Goal: Information Seeking & Learning: Learn about a topic

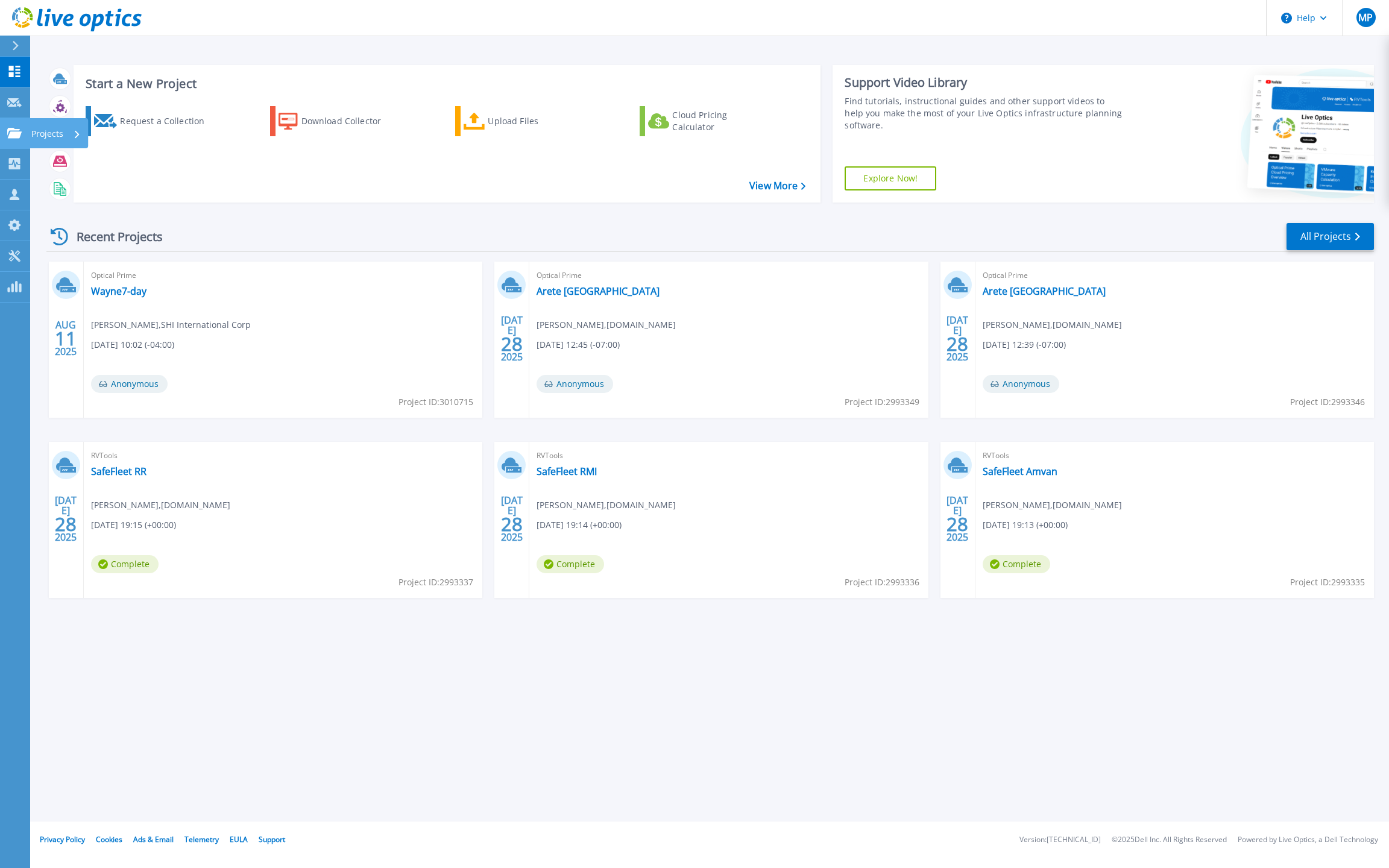
click at [46, 134] on p "Projects" at bounding box center [47, 134] width 32 height 31
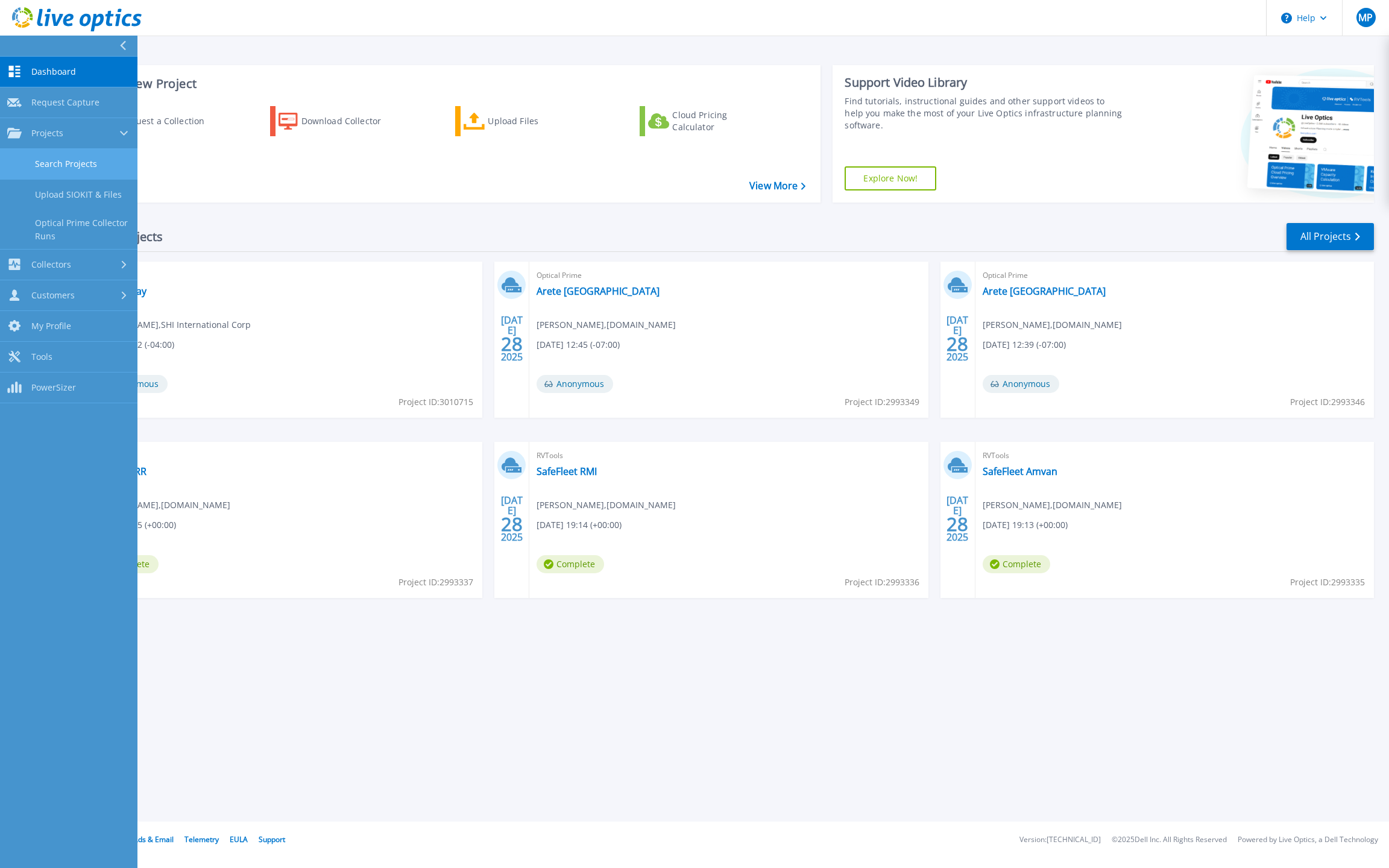
click at [65, 165] on link "Search Projects" at bounding box center [69, 164] width 138 height 31
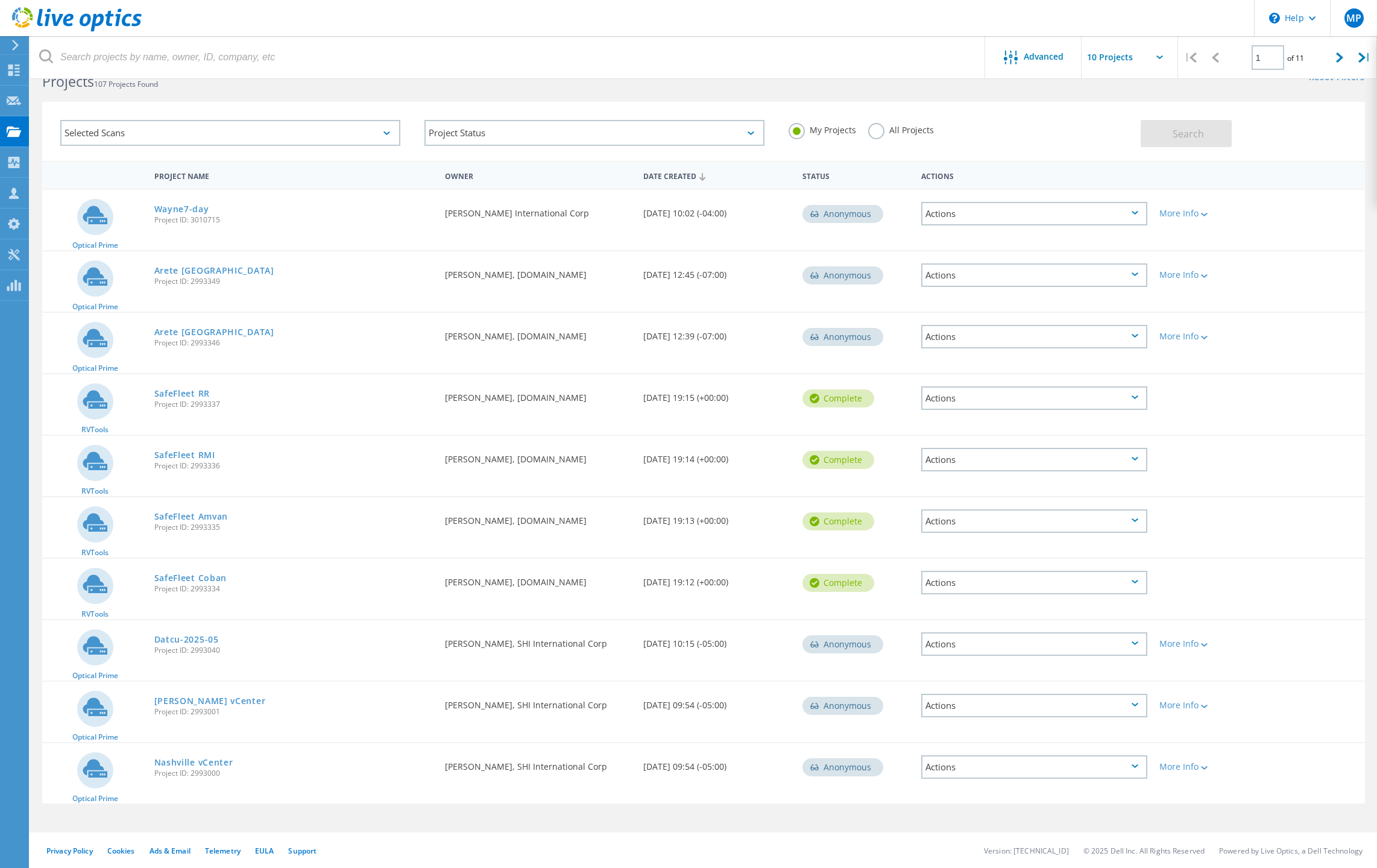
scroll to position [12, 0]
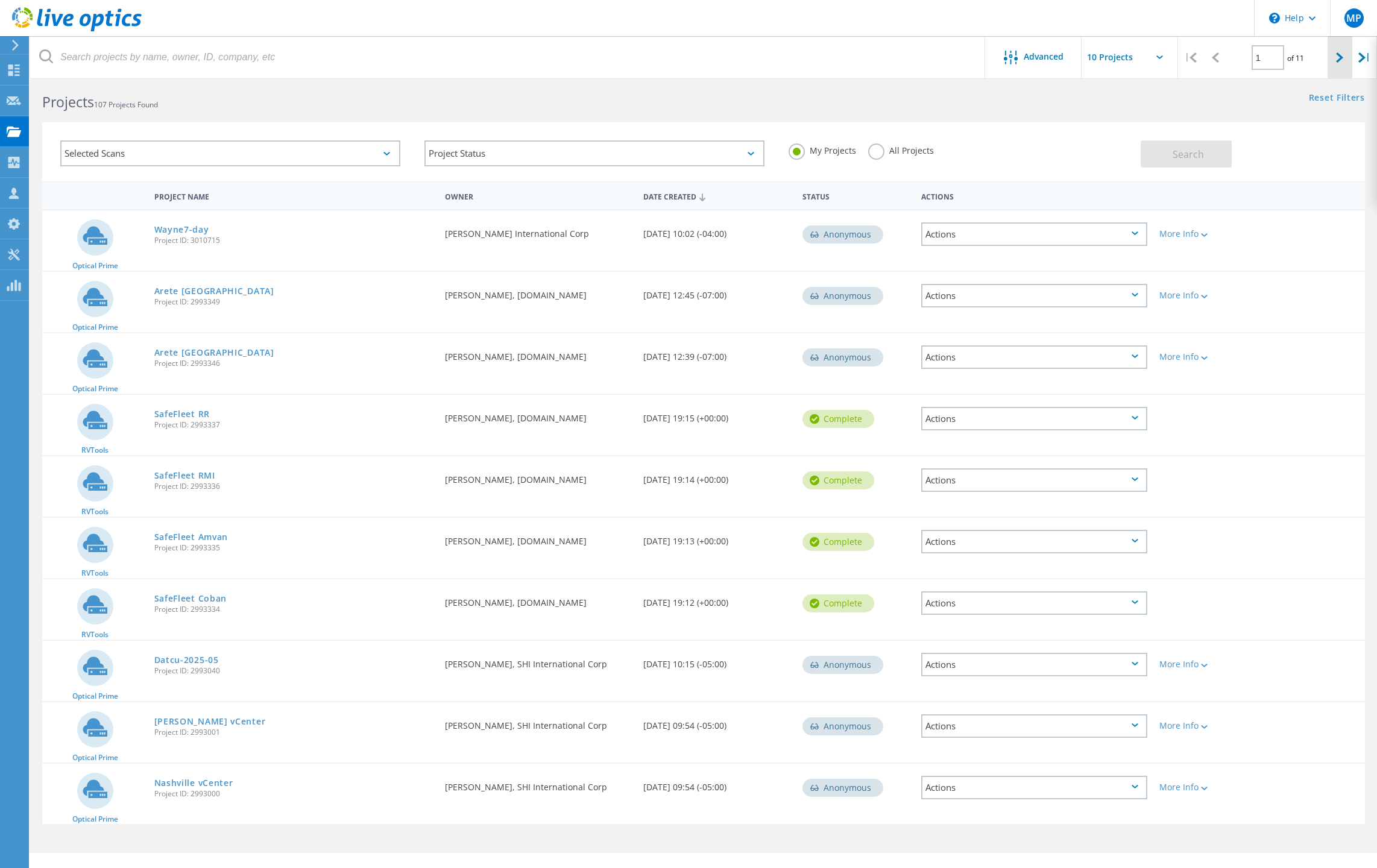
click at [1340, 61] on icon at bounding box center [1340, 58] width 7 height 10
type input "2"
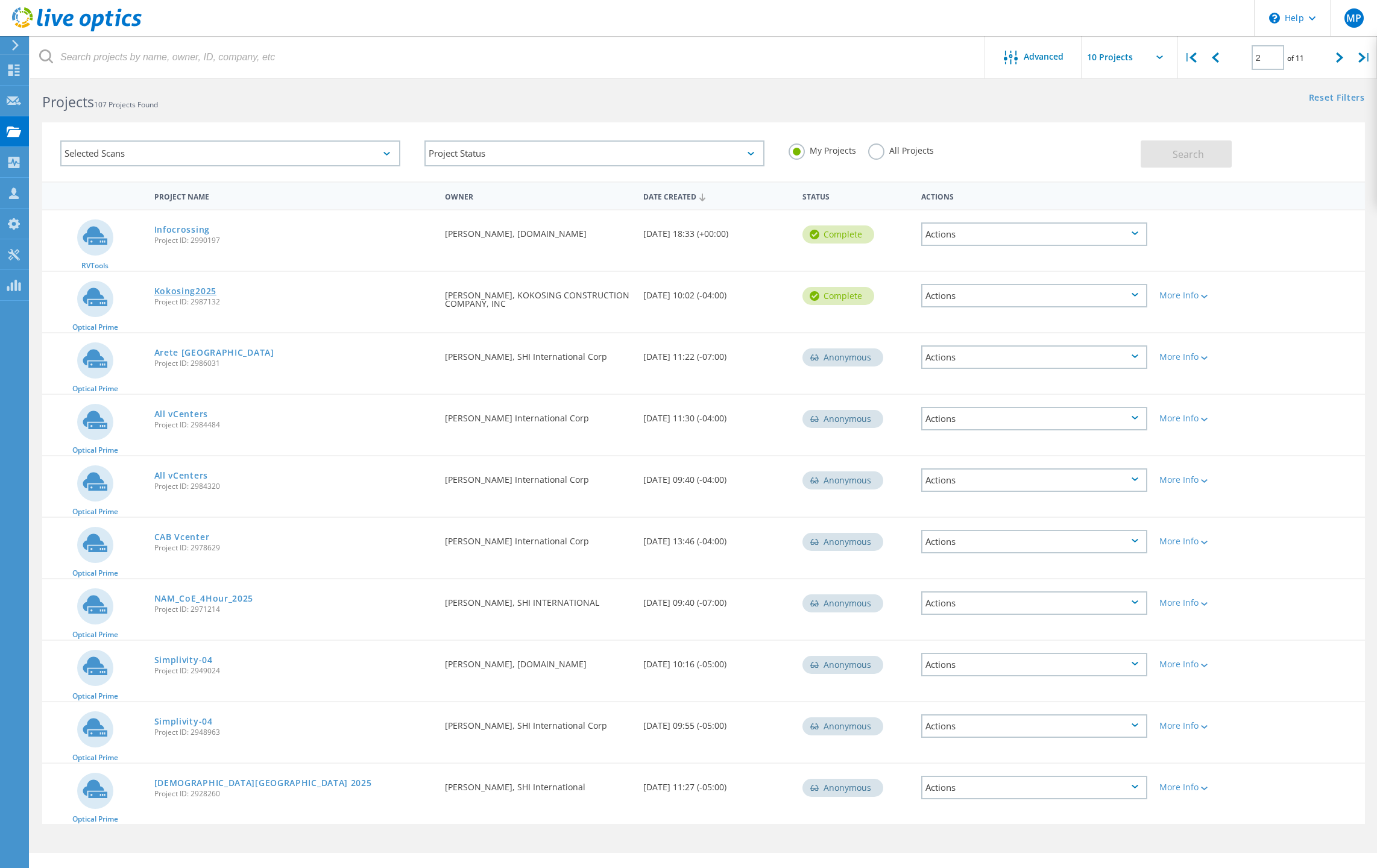
click at [188, 290] on link "Kokosing2025" at bounding box center [185, 290] width 62 height 8
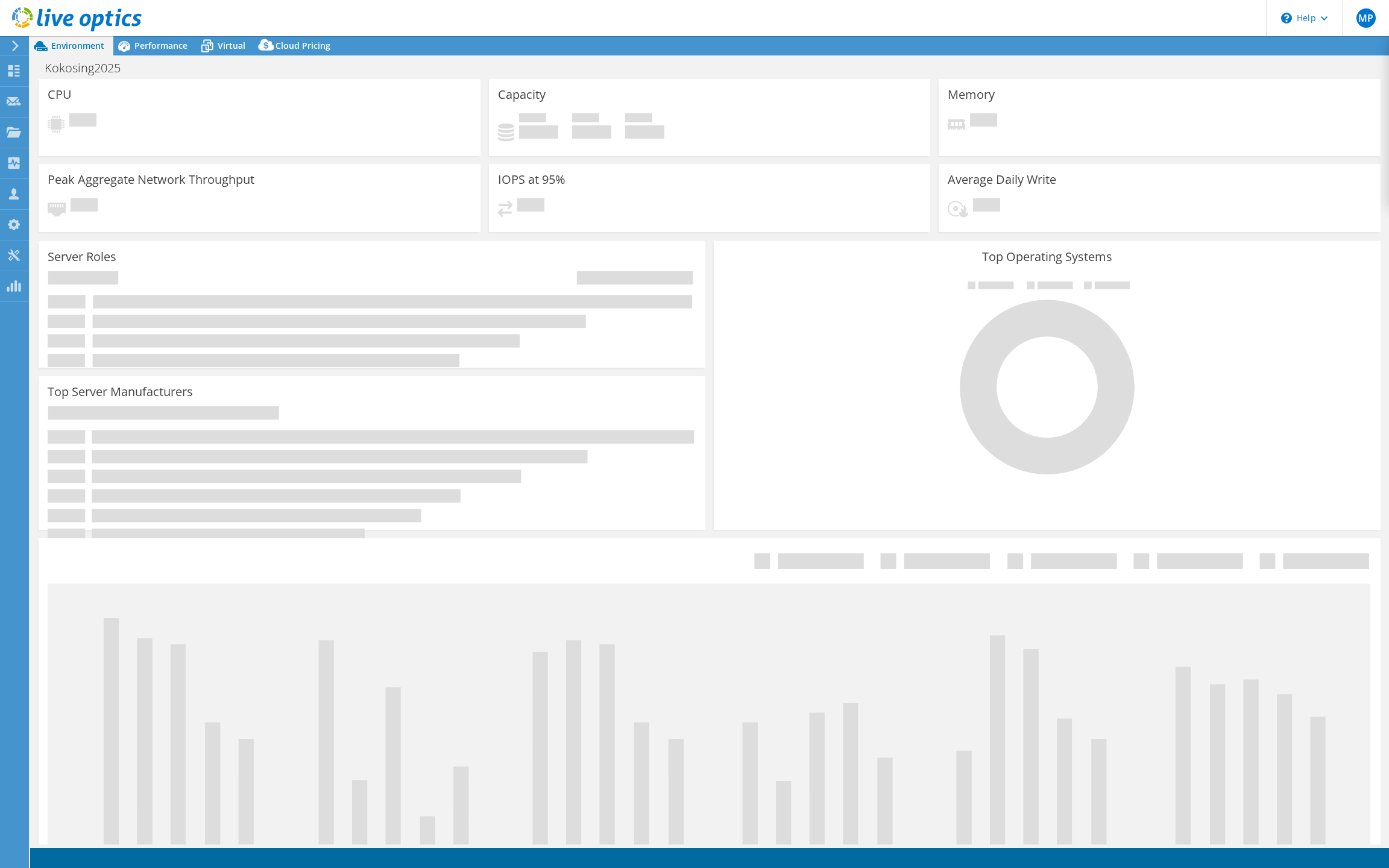
select select "USD"
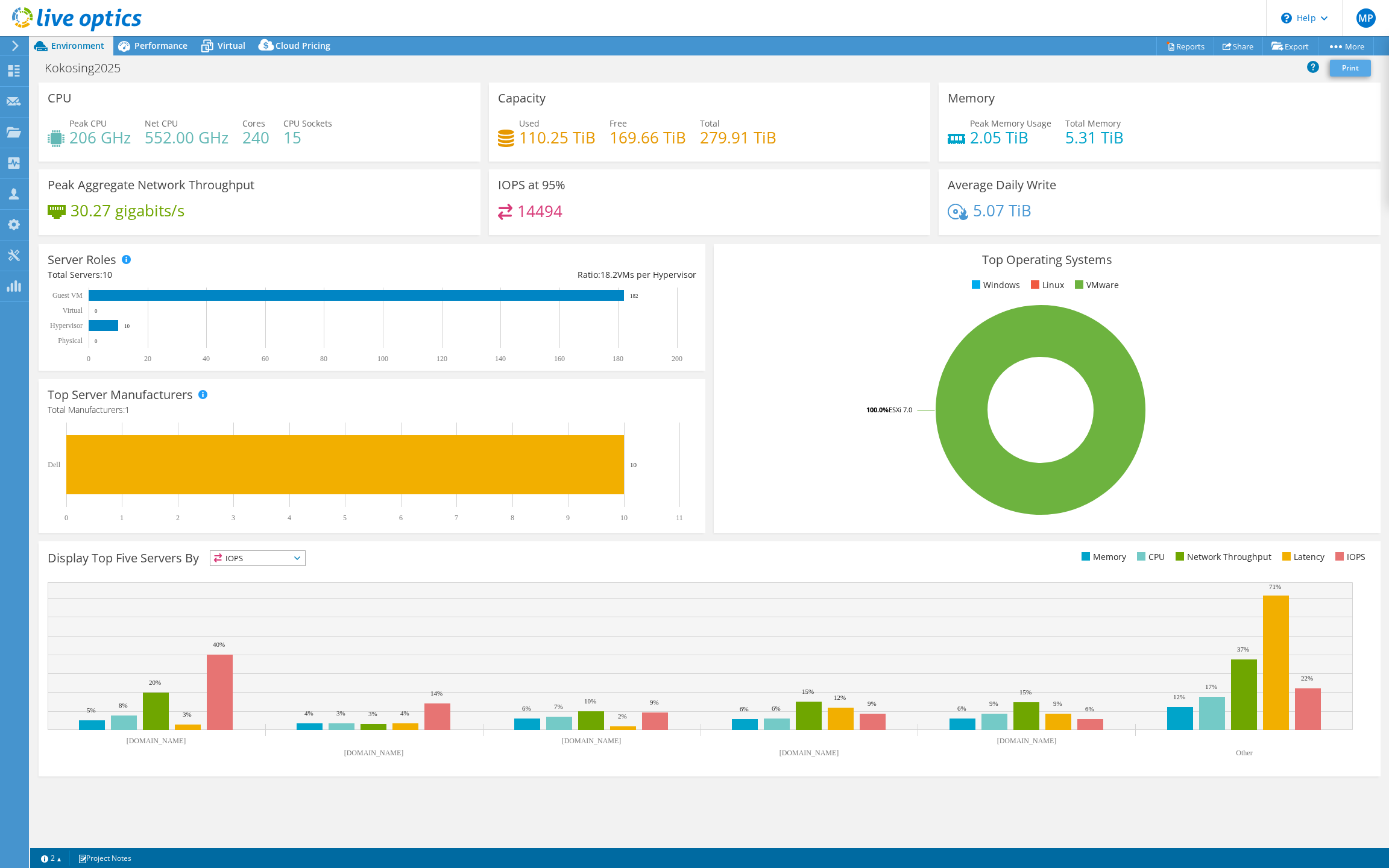
click at [1348, 68] on link "Print" at bounding box center [1350, 68] width 41 height 17
click at [164, 48] on span "Performance" at bounding box center [161, 45] width 53 height 11
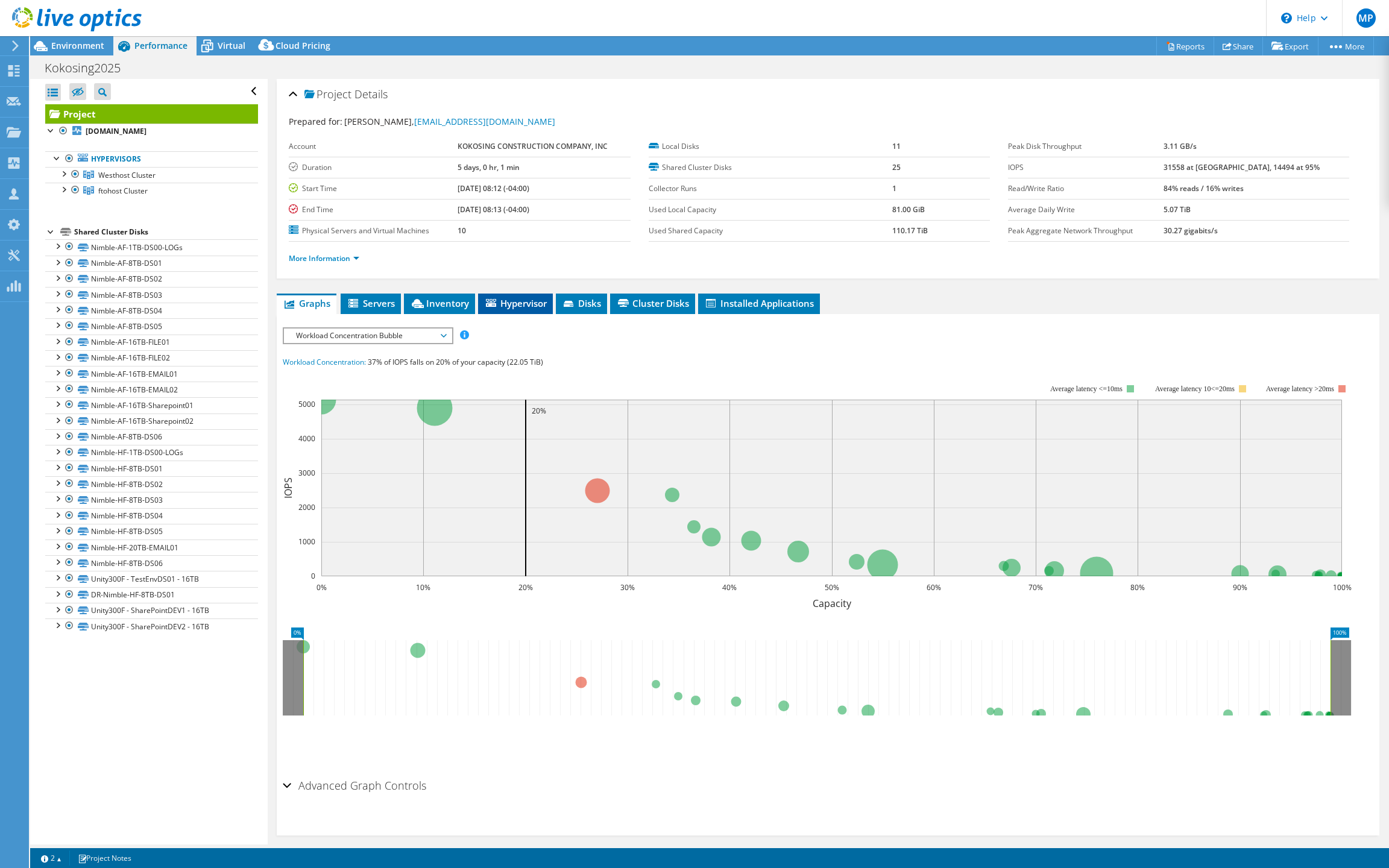
click at [536, 309] on span "Hypervisor" at bounding box center [516, 303] width 63 height 12
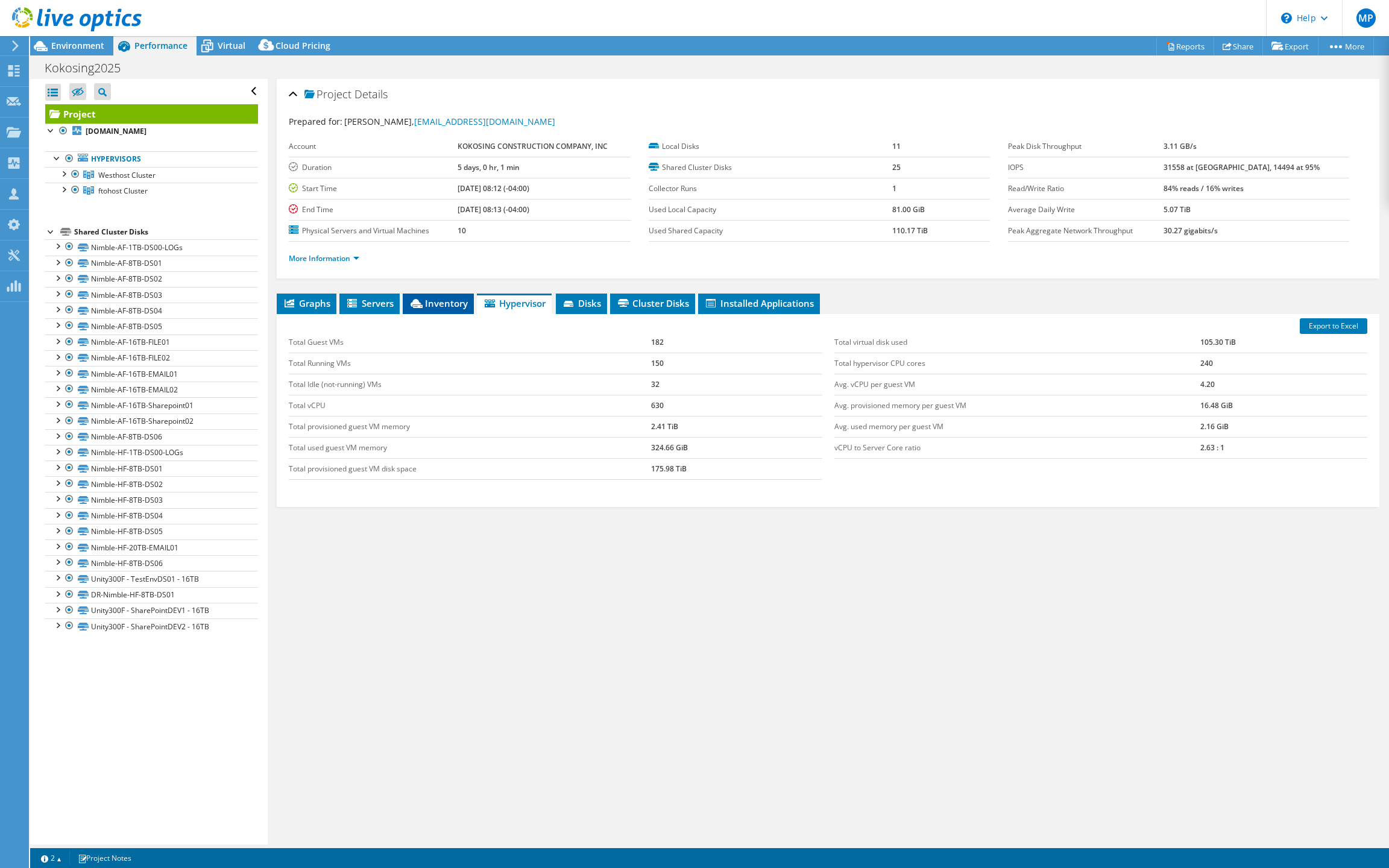
click at [451, 309] on span "Inventory" at bounding box center [438, 303] width 59 height 12
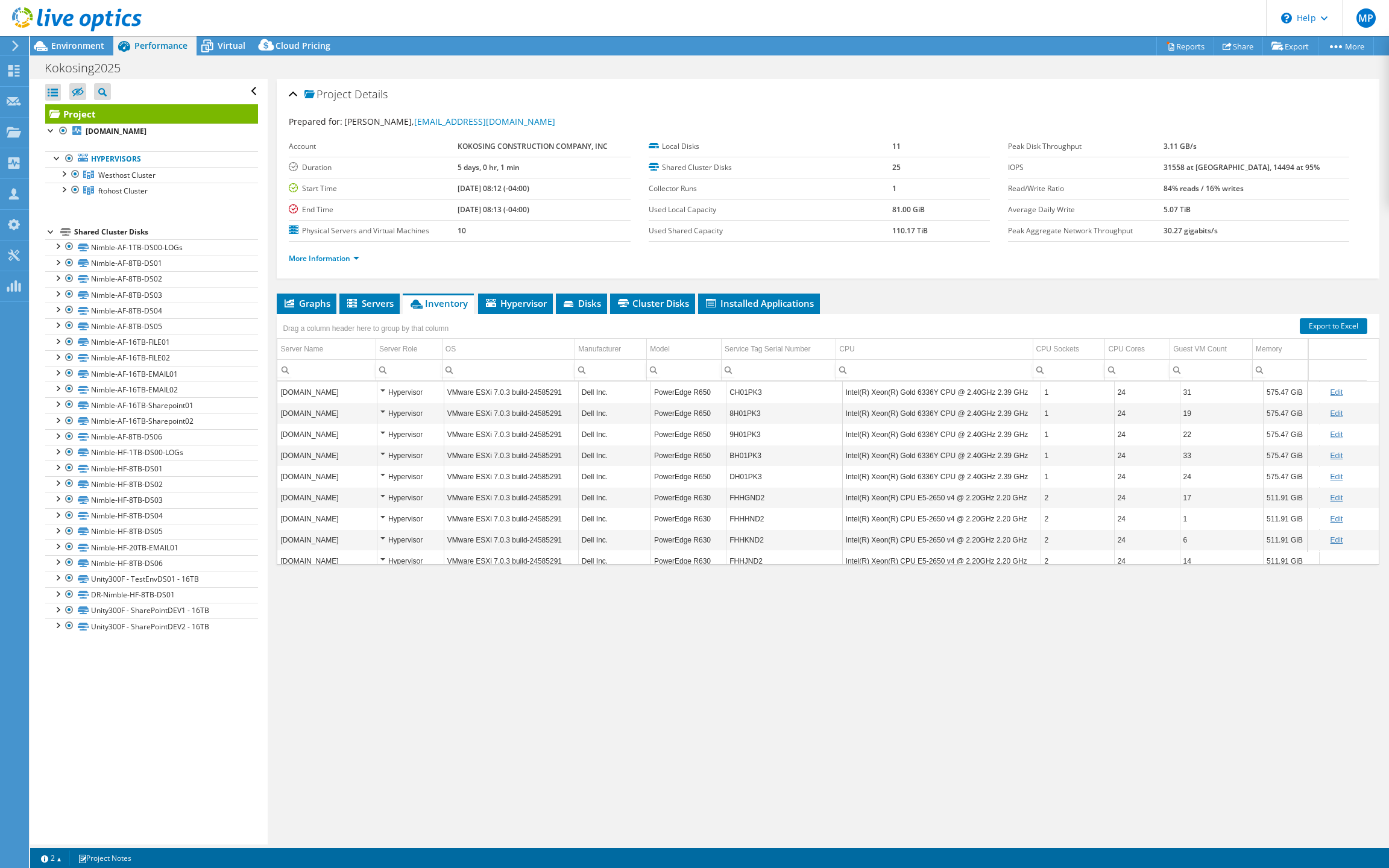
click at [1362, 564] on div "[DOMAIN_NAME] Hypervisor VMware ESXi 7.0.3 build-24585291 Dell Inc. PowerEdge R…" at bounding box center [828, 473] width 1102 height 183
click at [896, 314] on ul "Graphs Servers Inventory Hypervisor Disks Cluster Disks Installed Applications" at bounding box center [828, 303] width 1102 height 20
click at [894, 330] on div "Drag a column header here to group by that column" at bounding box center [828, 322] width 1102 height 16
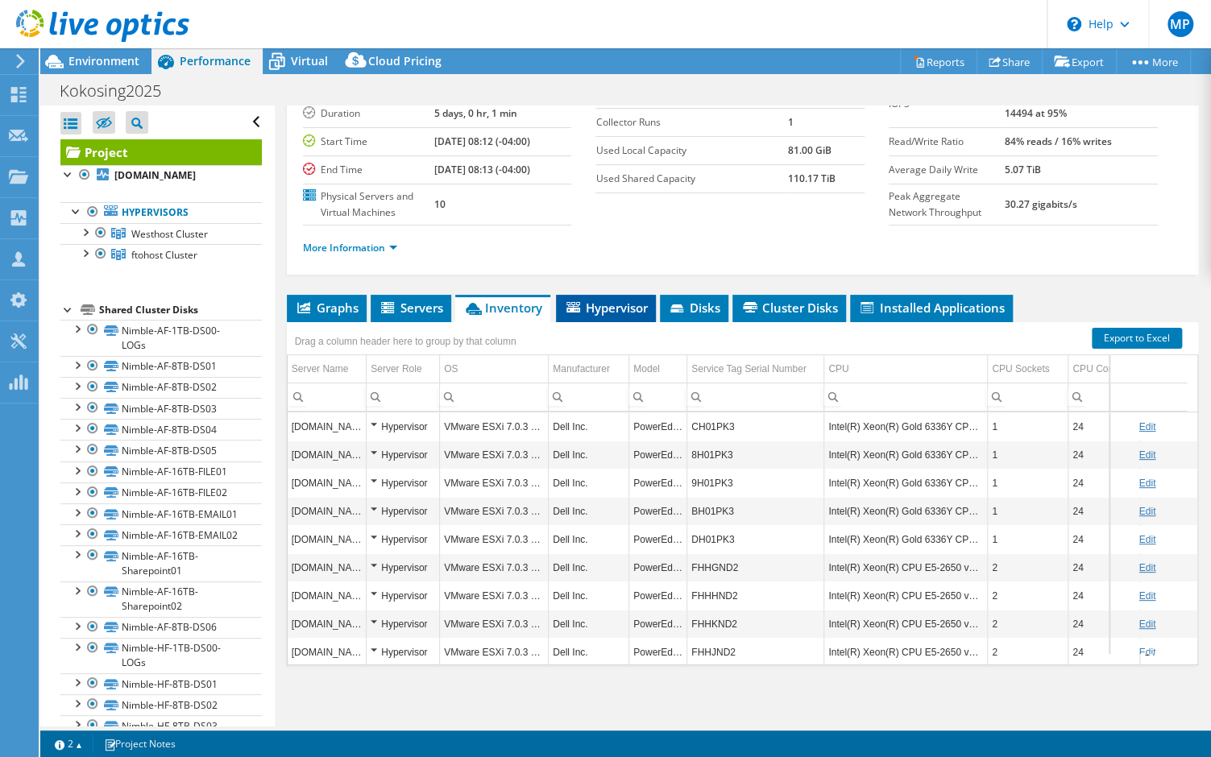
click at [621, 300] on span "Hypervisor" at bounding box center [606, 308] width 84 height 16
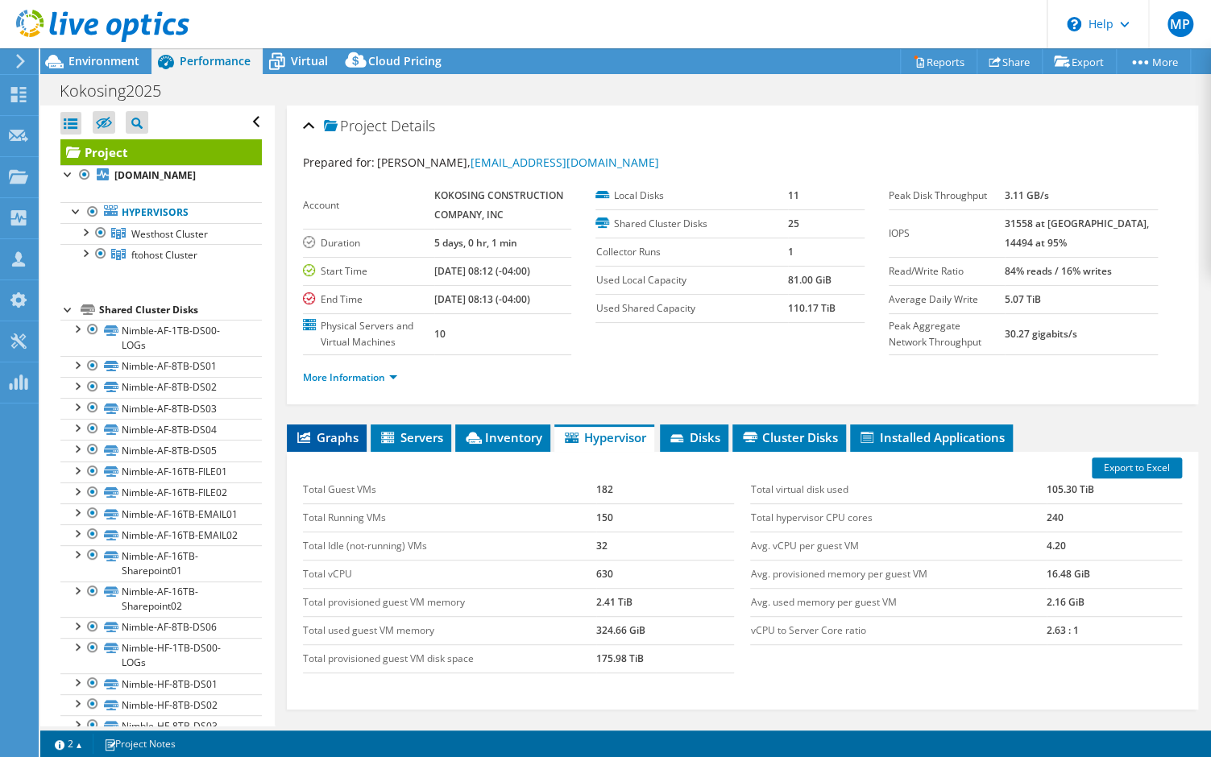
click at [320, 429] on span "Graphs" at bounding box center [327, 437] width 64 height 16
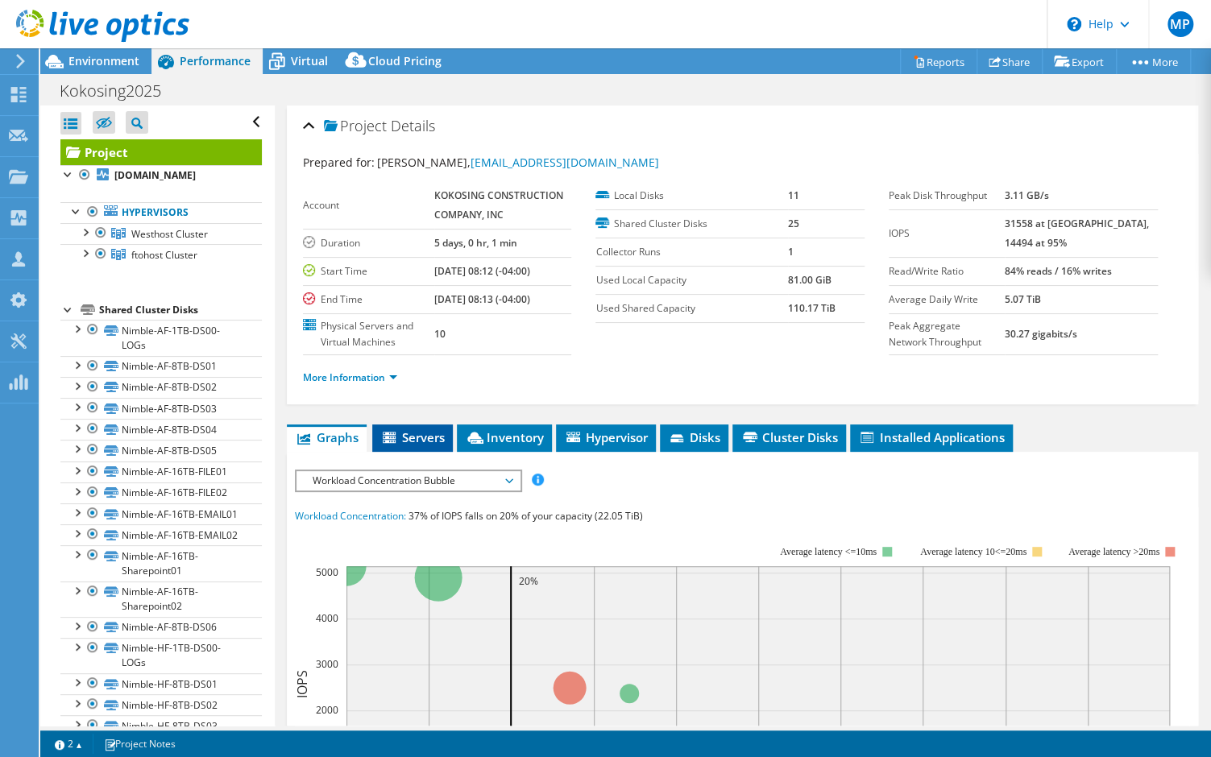
click at [402, 432] on span "Servers" at bounding box center [412, 437] width 64 height 16
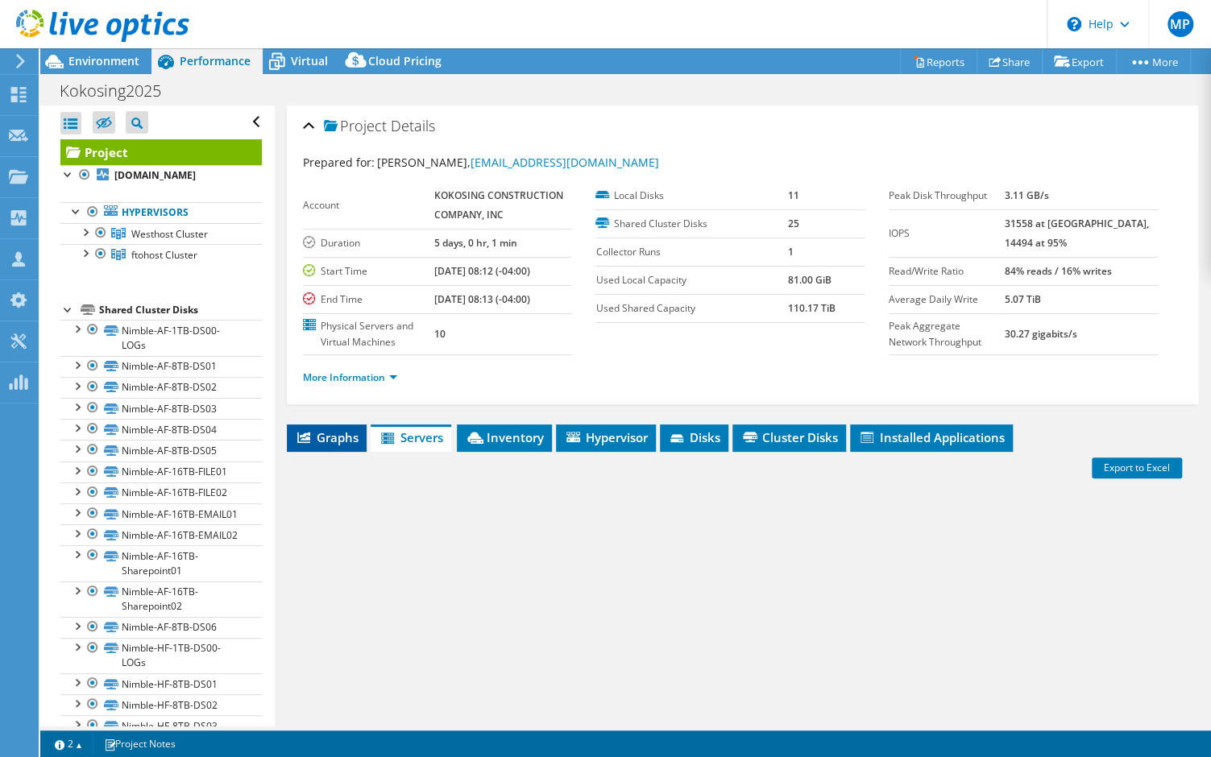
click at [336, 431] on span "Graphs" at bounding box center [327, 437] width 64 height 16
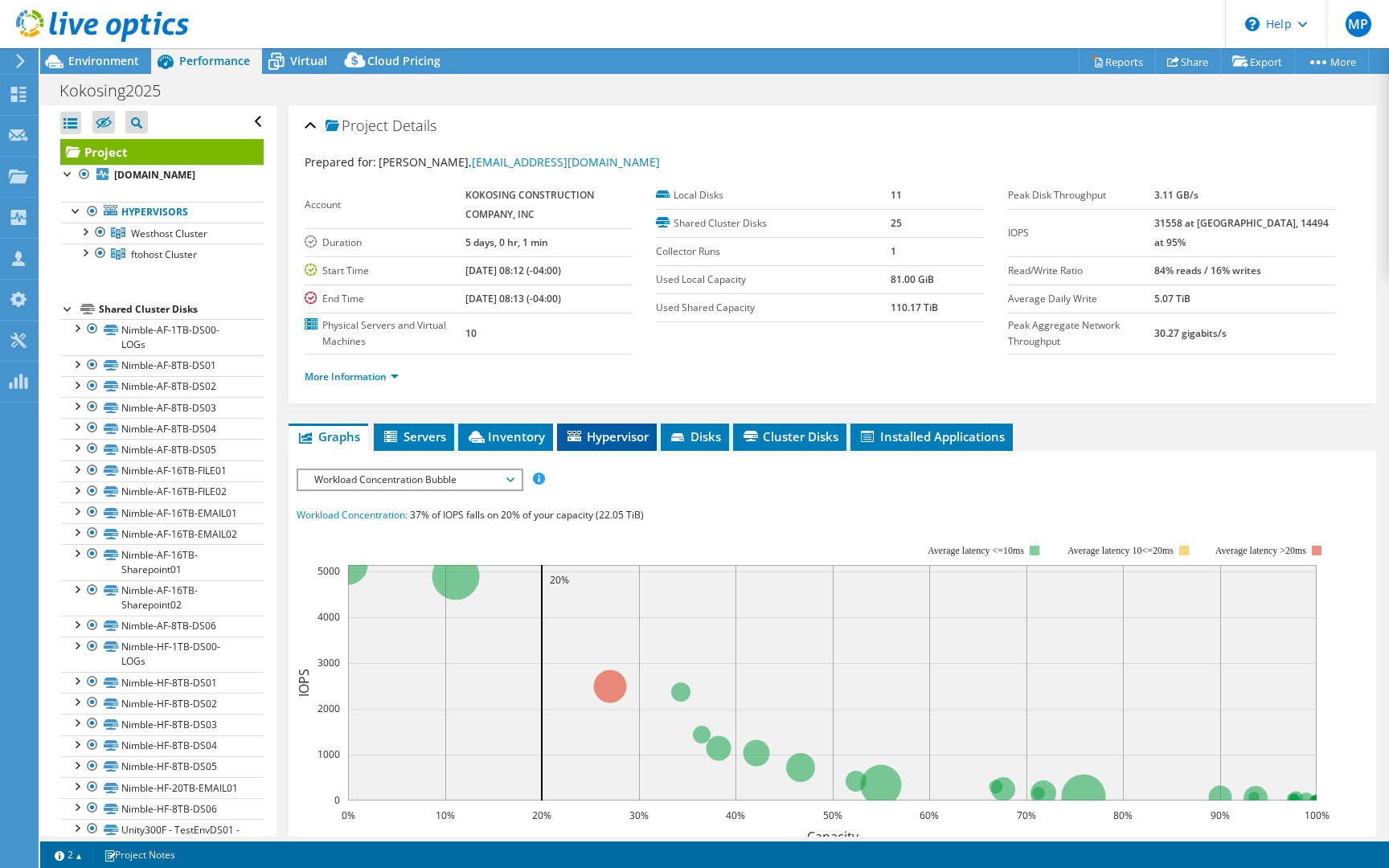
click at [623, 436] on span "Hypervisor" at bounding box center [607, 436] width 84 height 16
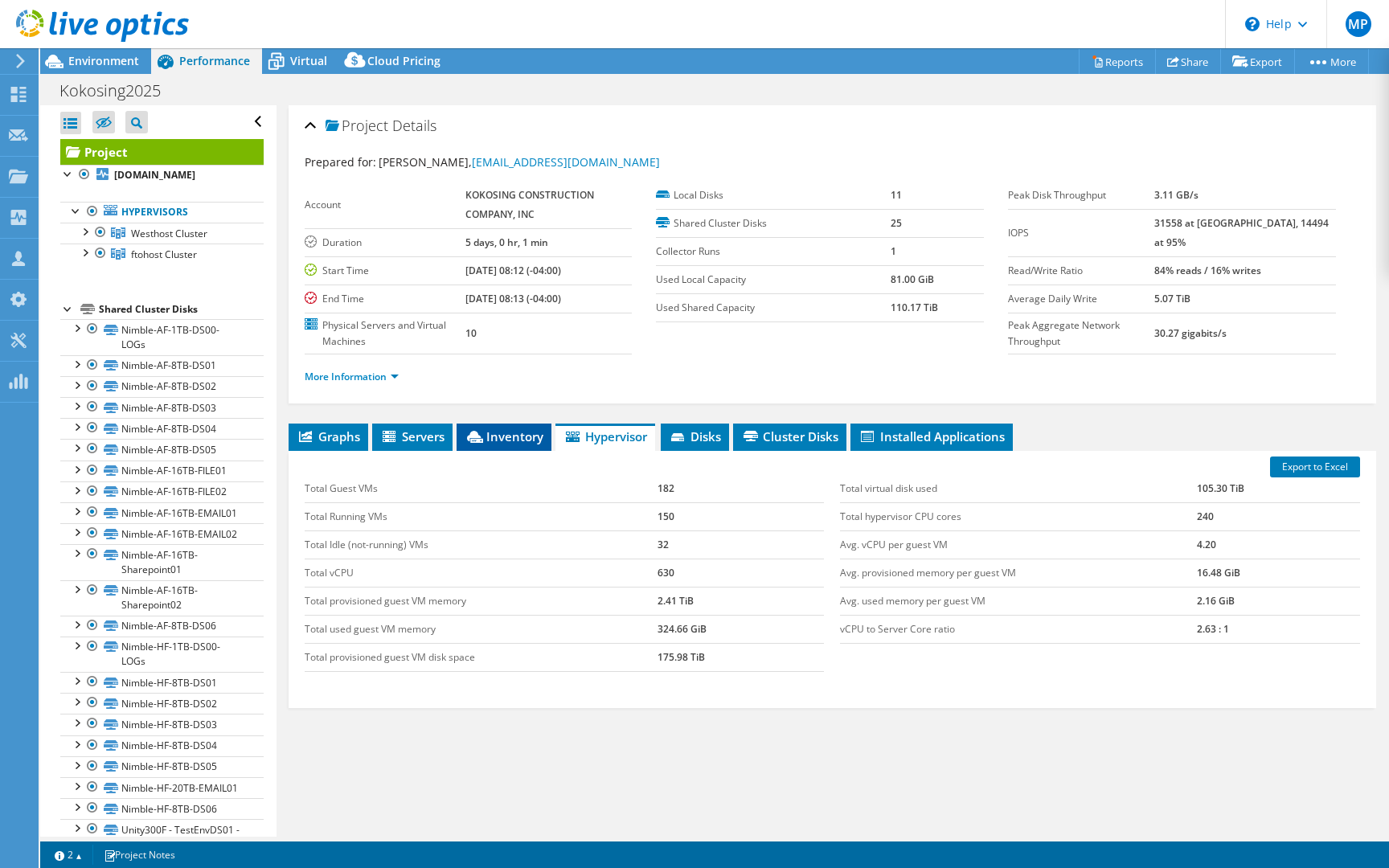
click at [527, 432] on span "Inventory" at bounding box center [504, 436] width 79 height 16
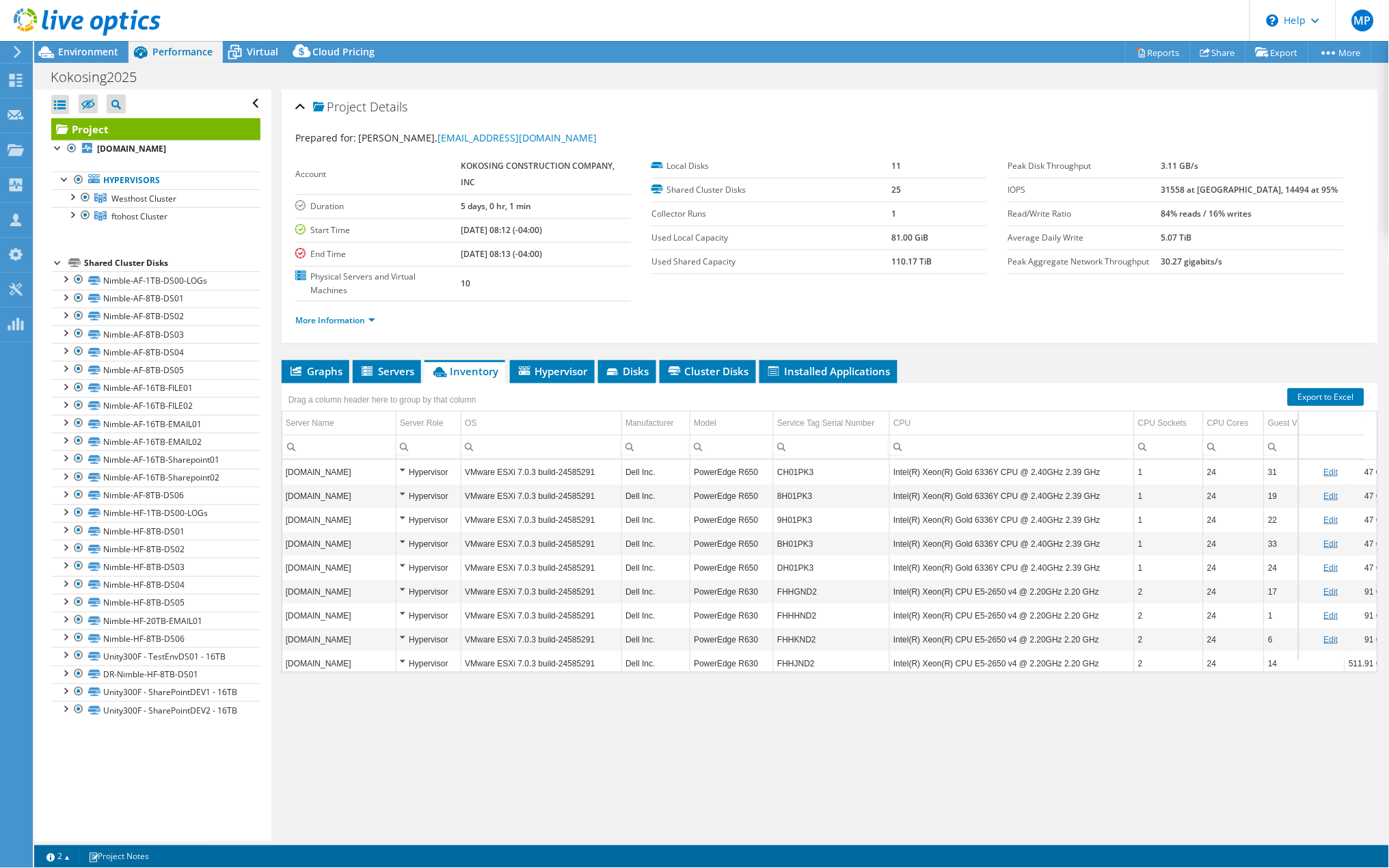
click at [724, 799] on div "Project Details Prepared for: [PERSON_NAME], [EMAIL_ADDRESS][DOMAIN_NAME] Accou…" at bounding box center [830, 466] width 1117 height 752
click at [1360, 672] on div "[DOMAIN_NAME] Hypervisor VMware ESXi 7.0.3 build-24585291 Dell Inc. PowerEdge R…" at bounding box center [830, 566] width 1095 height 212
drag, startPoint x: 836, startPoint y: 466, endPoint x: 836, endPoint y: 455, distance: 11.0
click at [836, 455] on div "Drag a column header here to group by that column Server Name Server Role OS Ma…" at bounding box center [830, 528] width 1096 height 289
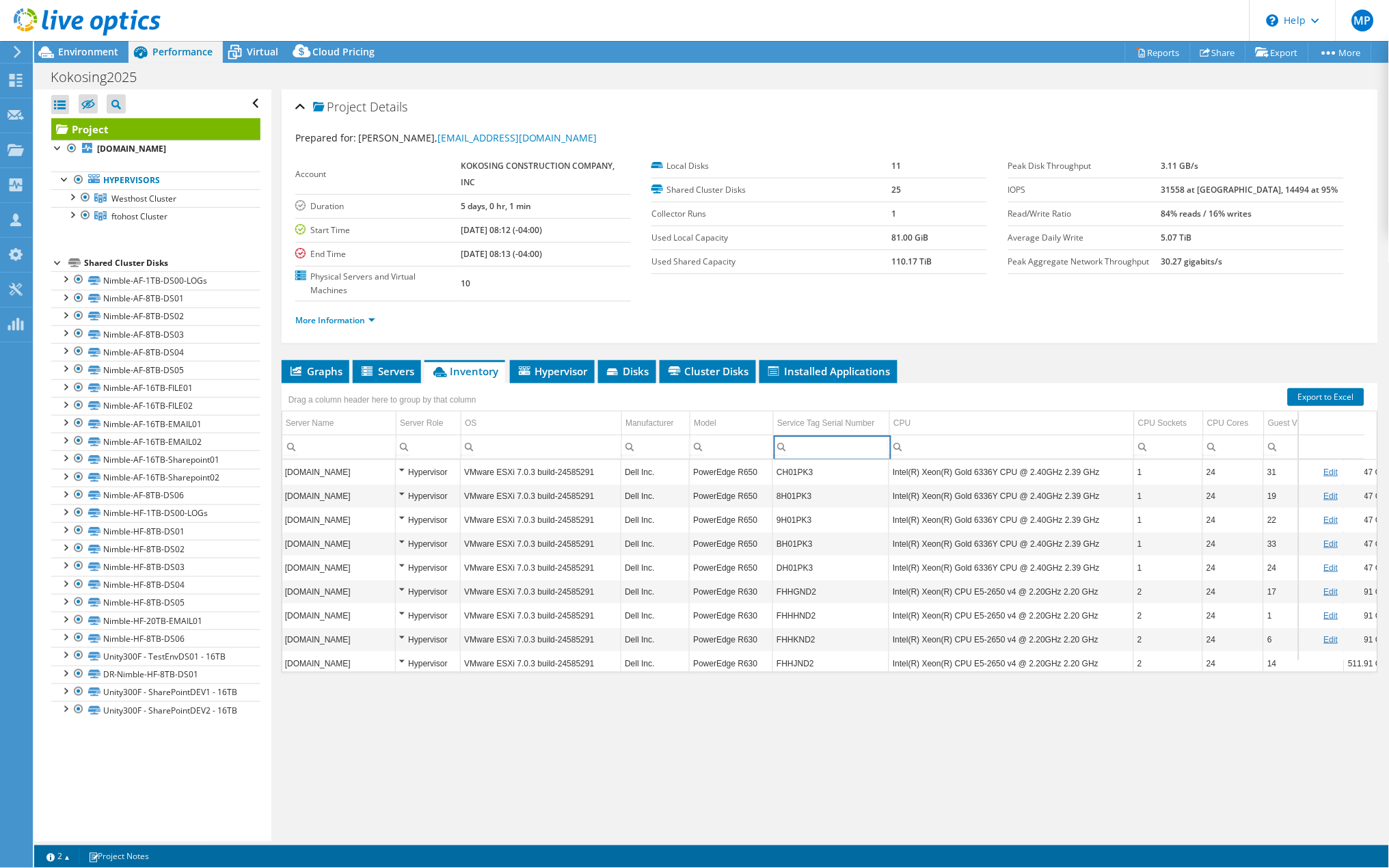
drag, startPoint x: 841, startPoint y: 462, endPoint x: 841, endPoint y: 443, distance: 19.0
click at [841, 443] on td "Column Service Tag Serial Number, Filter cell" at bounding box center [832, 446] width 116 height 24
click at [1153, 758] on div "Project Details Prepared for: [PERSON_NAME], [EMAIL_ADDRESS][DOMAIN_NAME] Accou…" at bounding box center [830, 466] width 1117 height 752
click at [573, 378] on span "Hypervisor" at bounding box center [552, 371] width 71 height 14
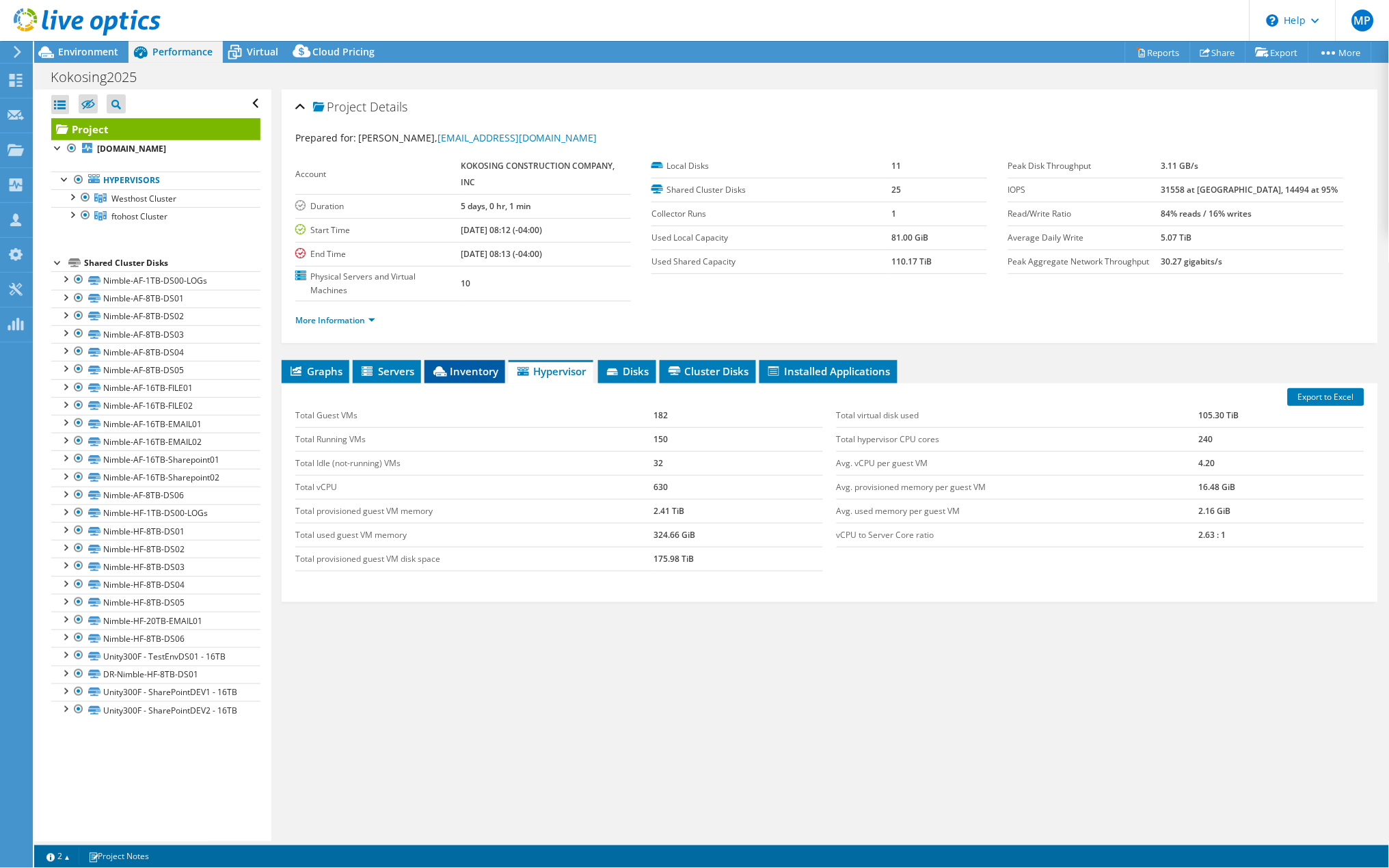
click at [474, 372] on span "Inventory" at bounding box center [464, 371] width 67 height 14
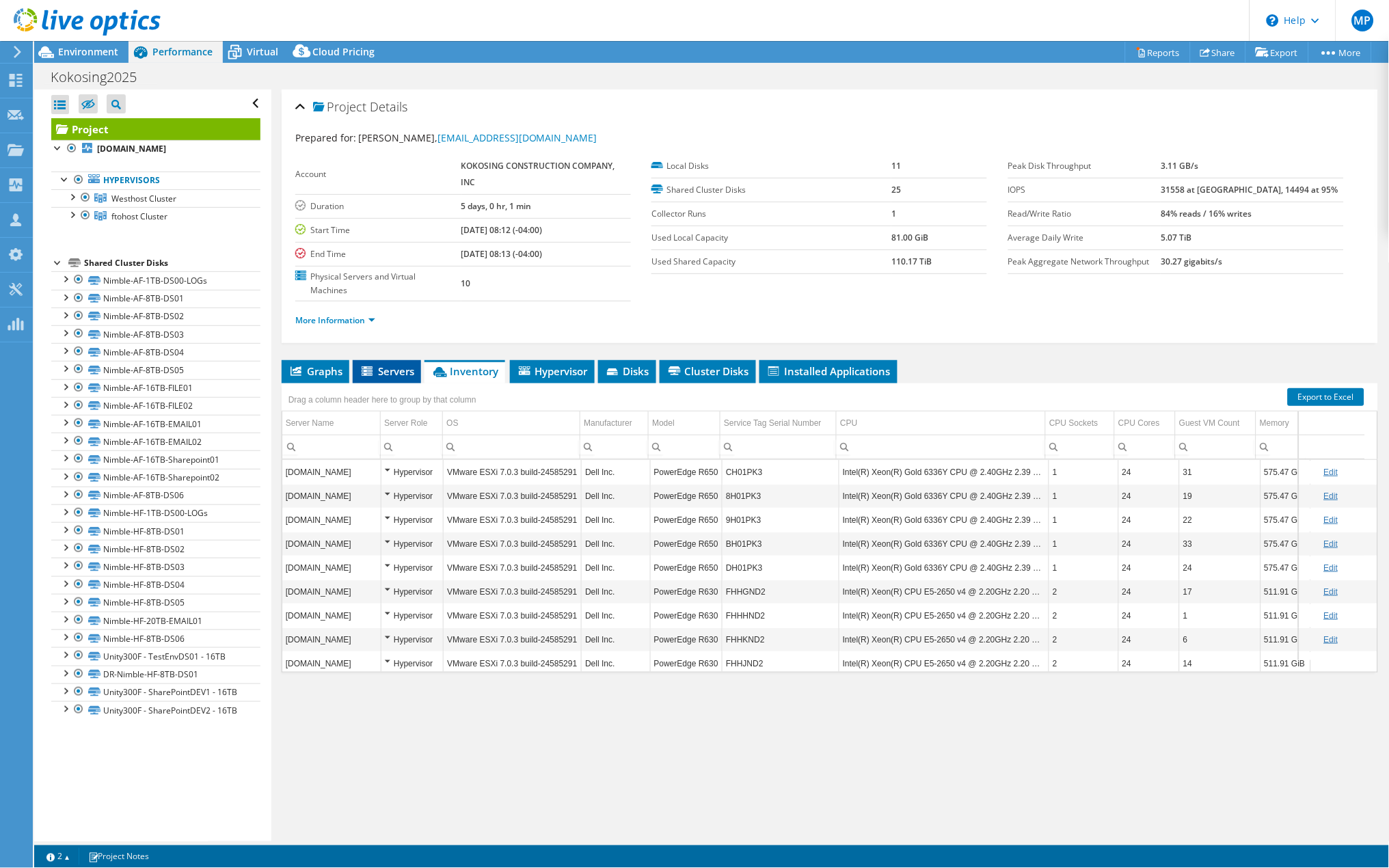
click at [378, 374] on span "Servers" at bounding box center [387, 371] width 54 height 14
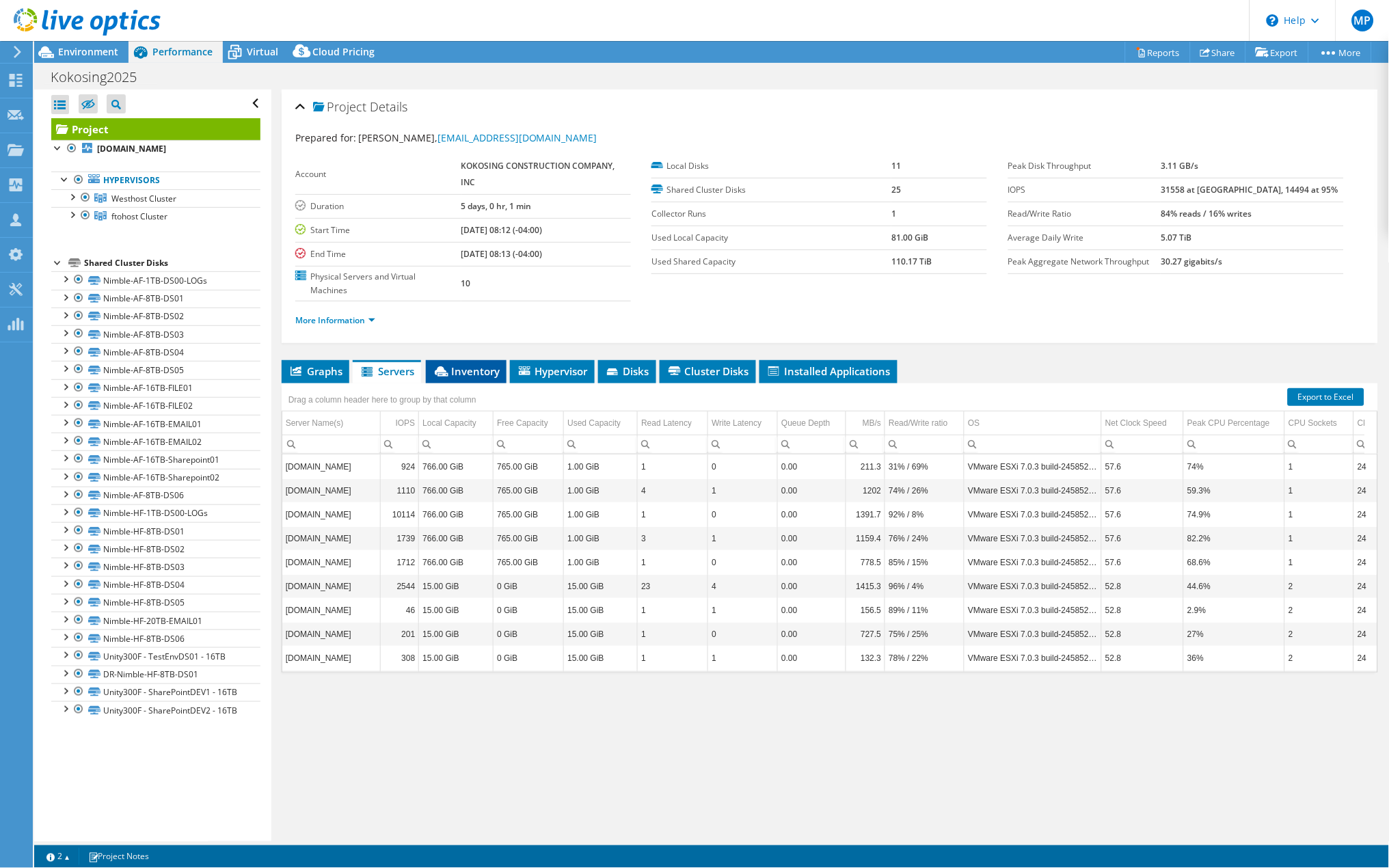
click at [463, 374] on span "Inventory" at bounding box center [466, 371] width 67 height 14
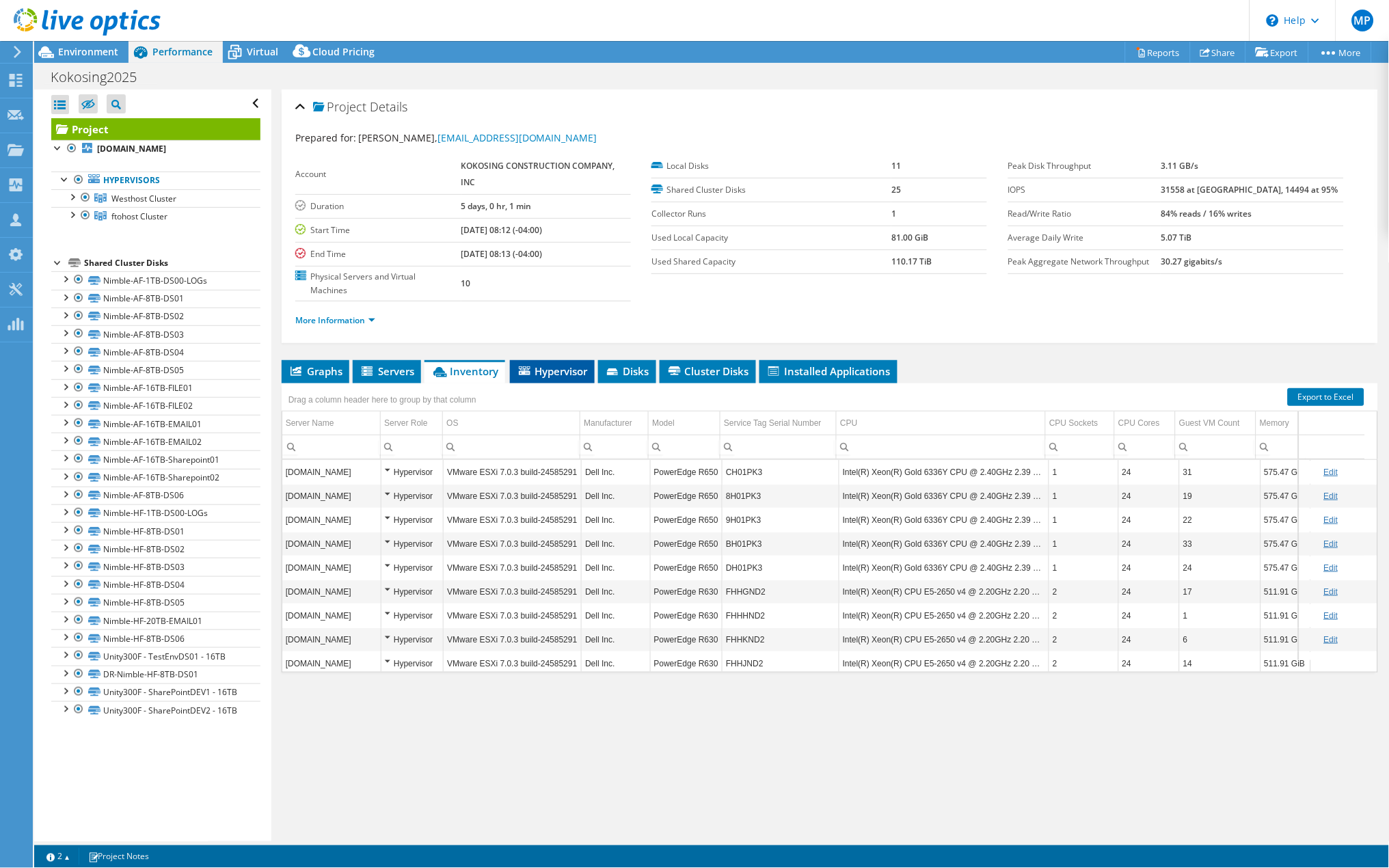
click at [554, 378] on span "Hypervisor" at bounding box center [552, 371] width 71 height 14
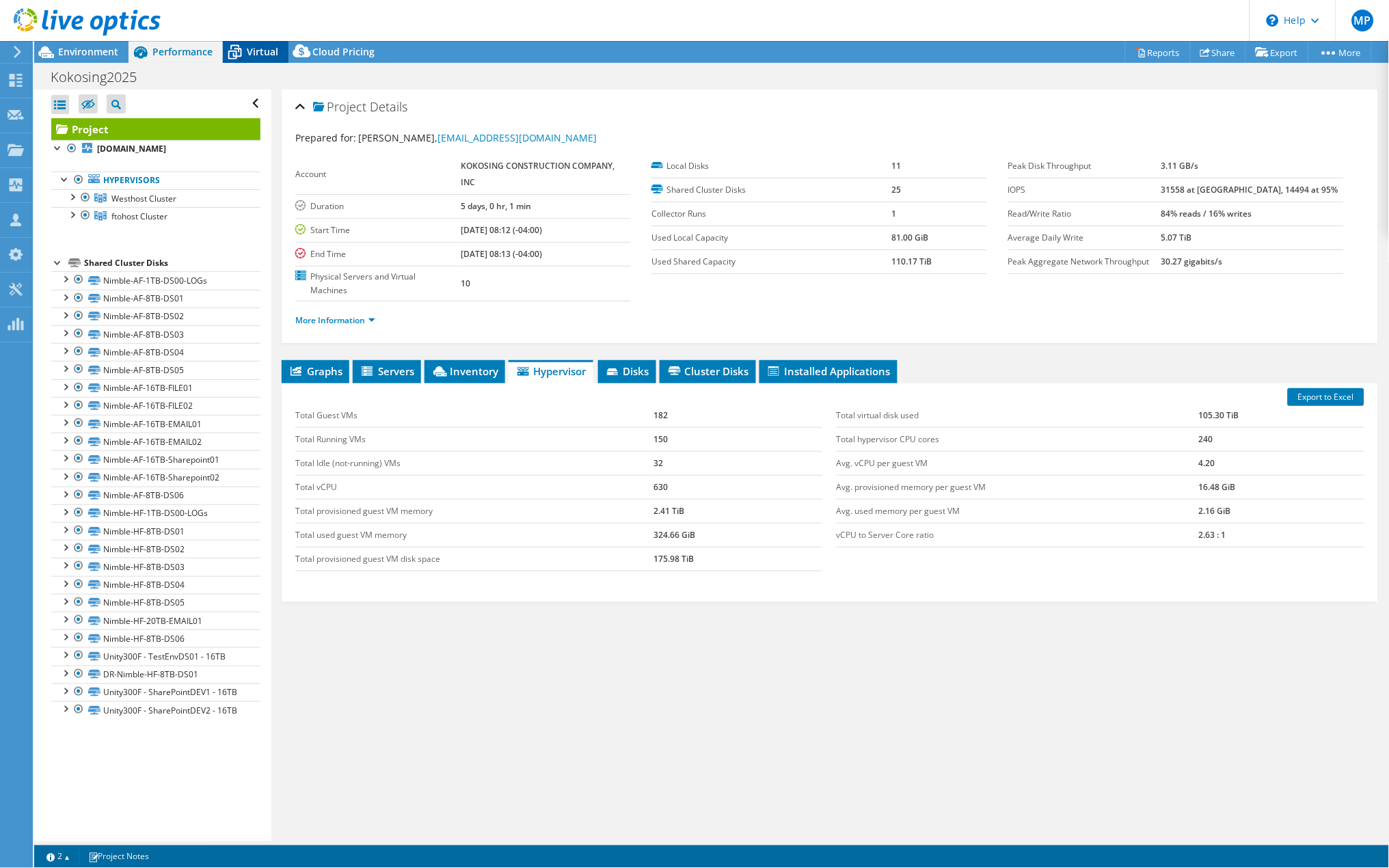
click at [254, 56] on span "Virtual" at bounding box center [262, 51] width 31 height 13
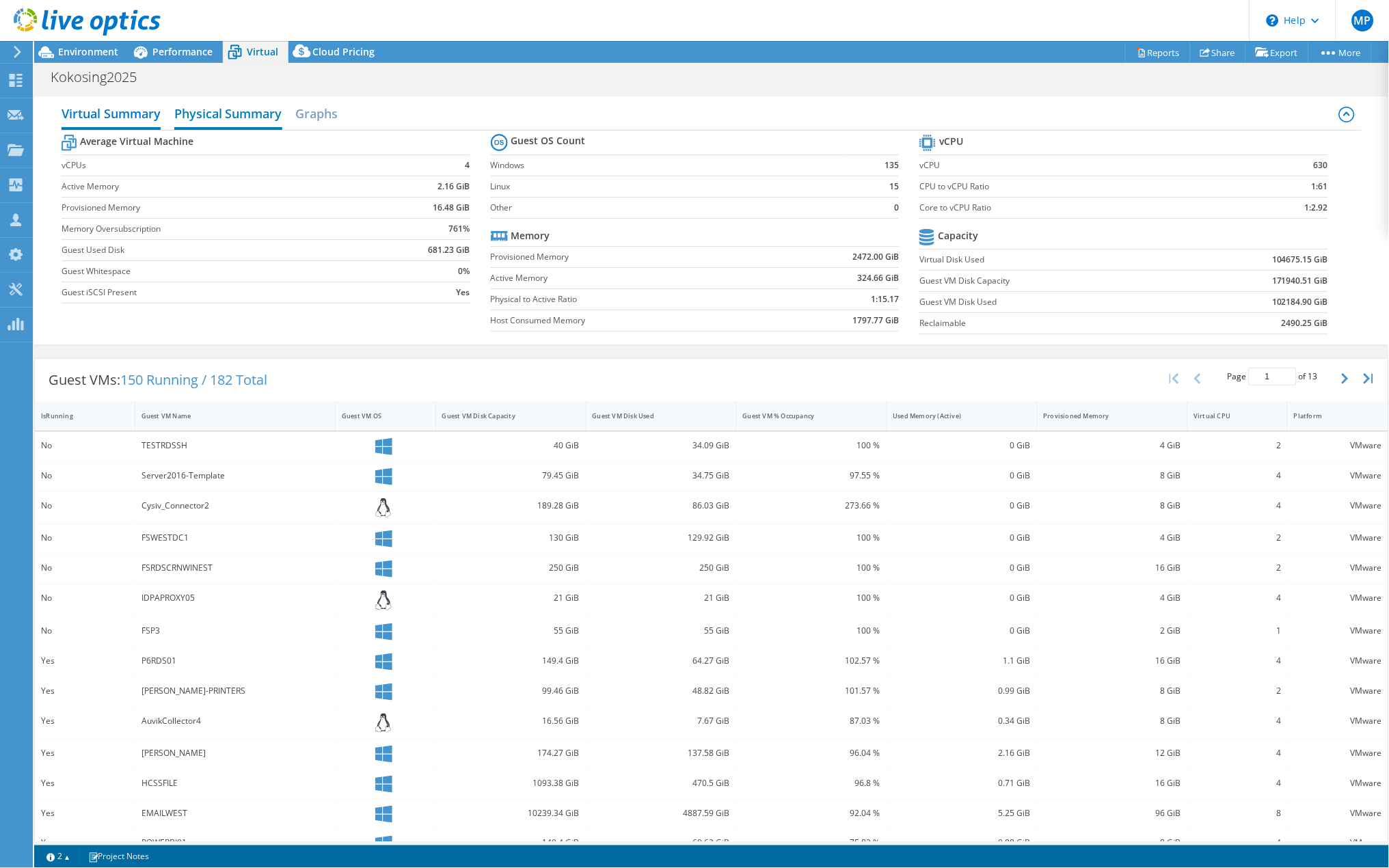
click at [231, 121] on h2 "Physical Summary" at bounding box center [227, 115] width 108 height 30
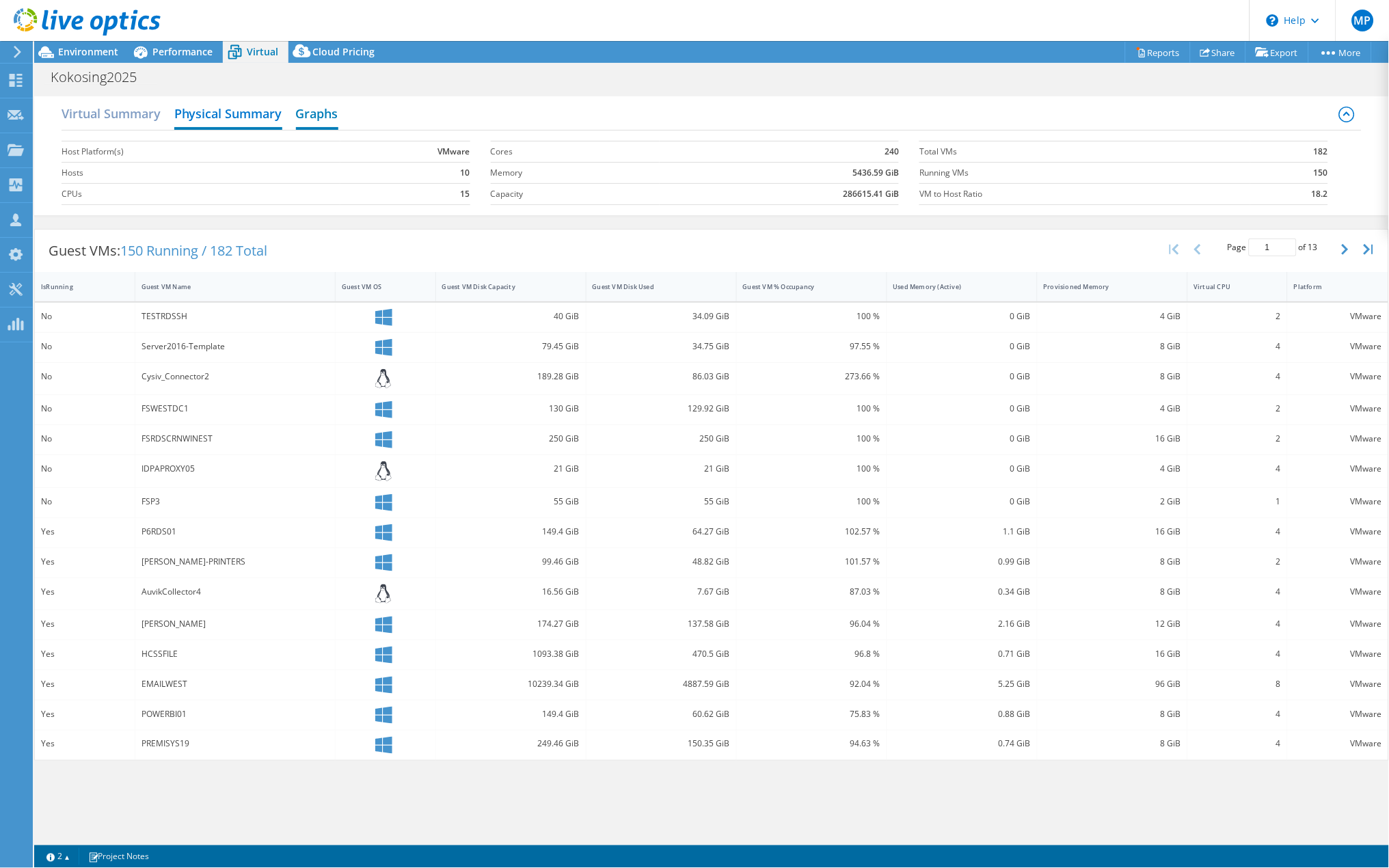
click at [311, 109] on h2 "Graphs" at bounding box center [317, 115] width 42 height 30
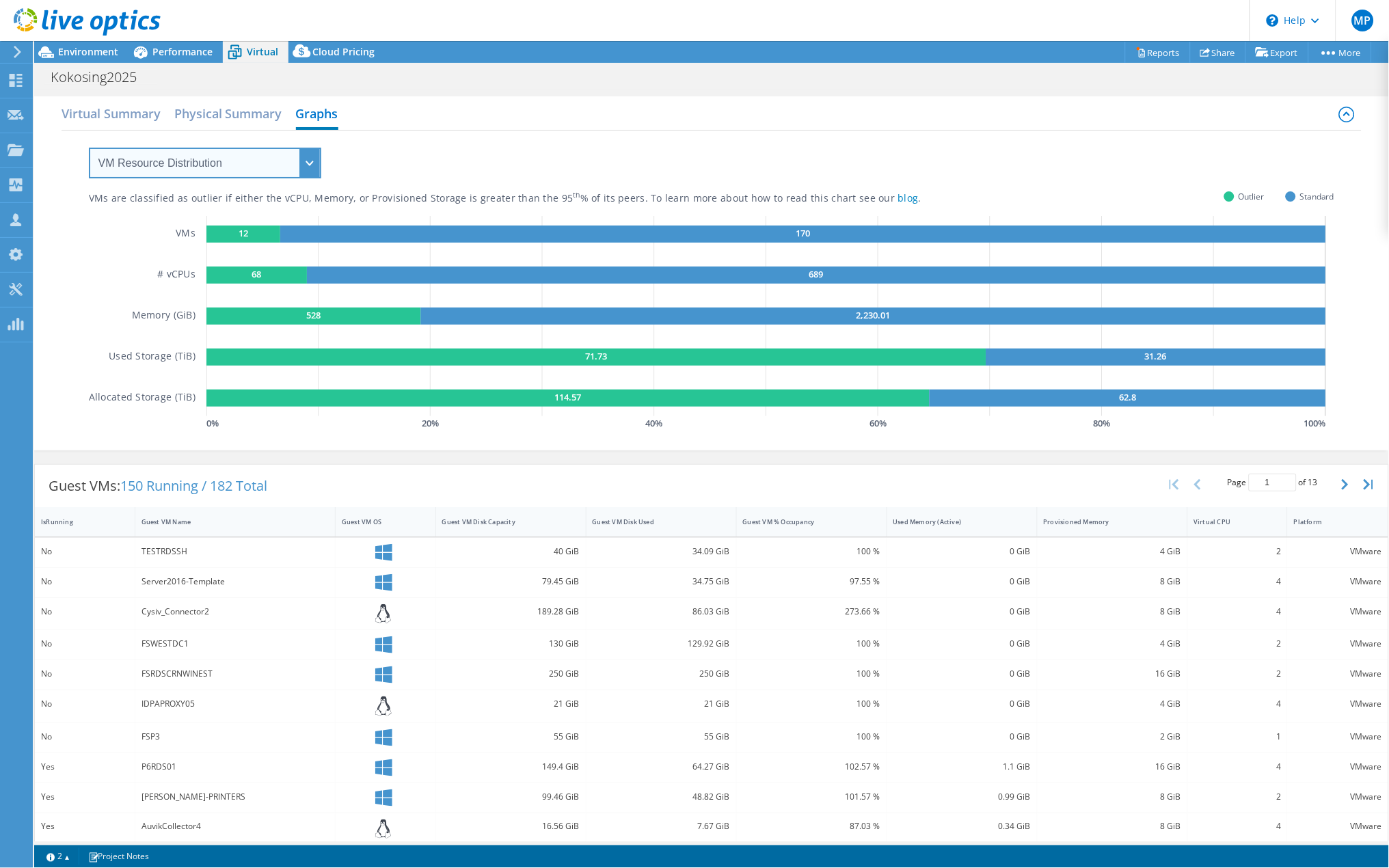
select select "Over Provisioning"
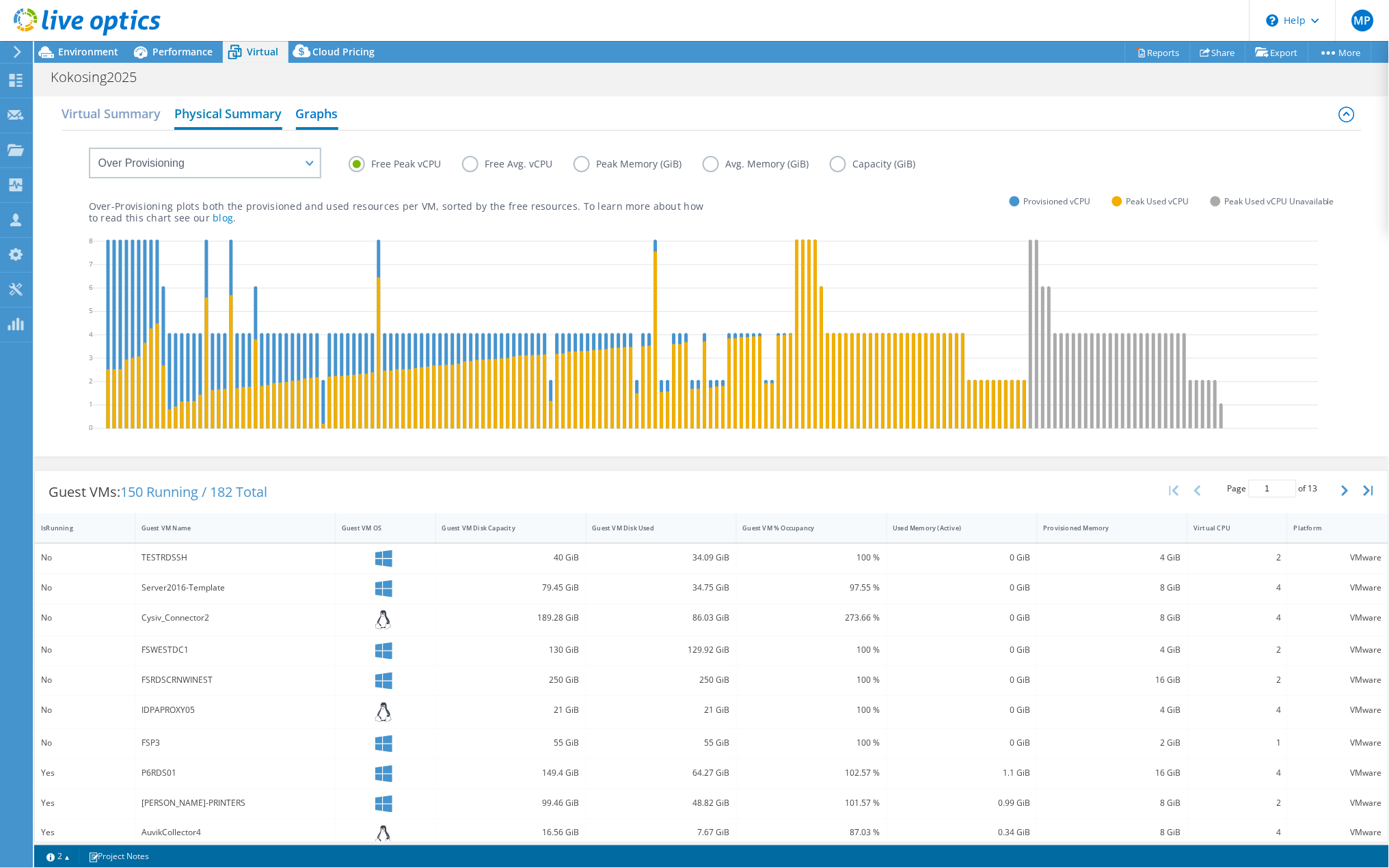
click at [233, 121] on h2 "Physical Summary" at bounding box center [227, 115] width 108 height 30
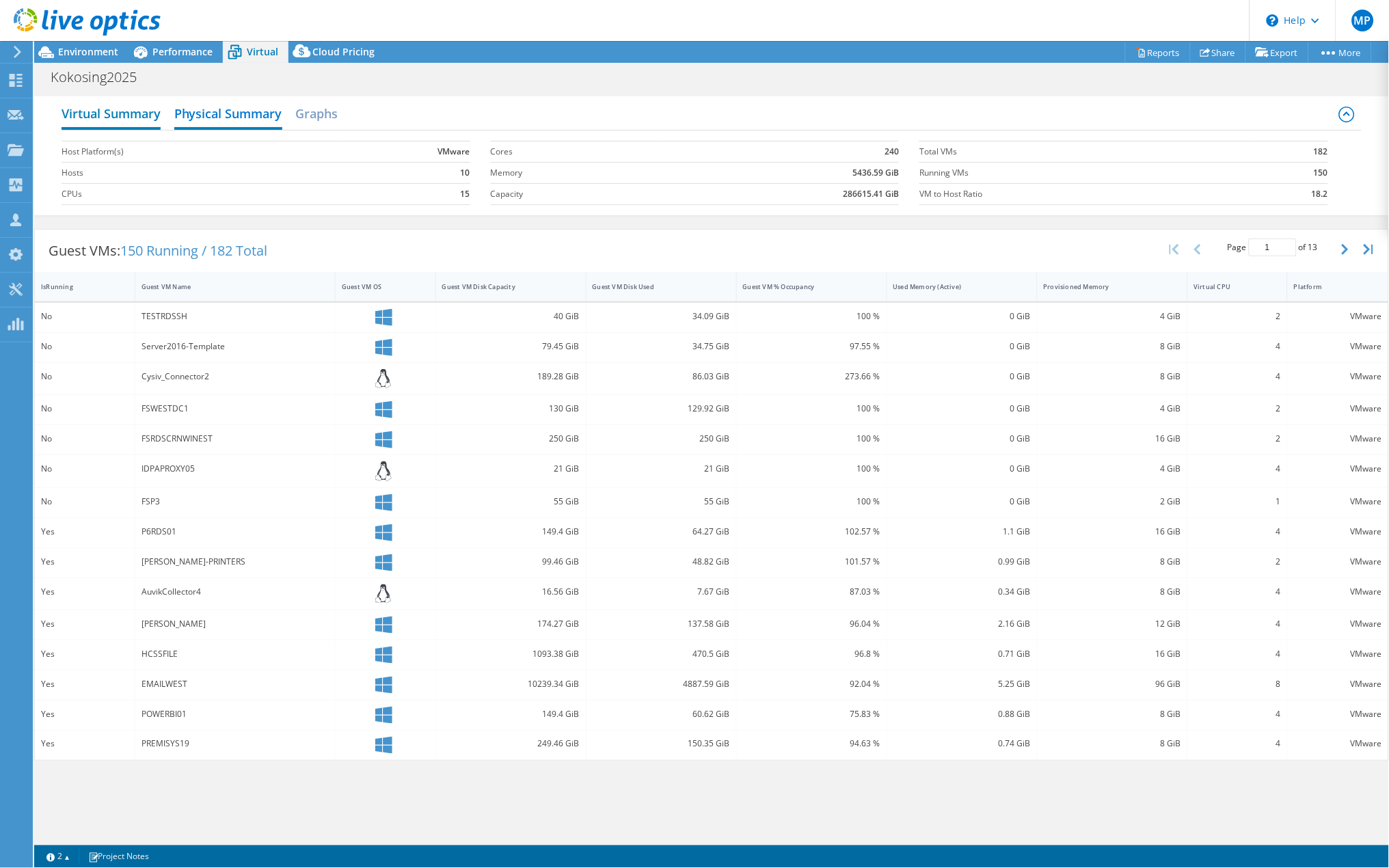
click at [139, 115] on h2 "Virtual Summary" at bounding box center [110, 115] width 99 height 30
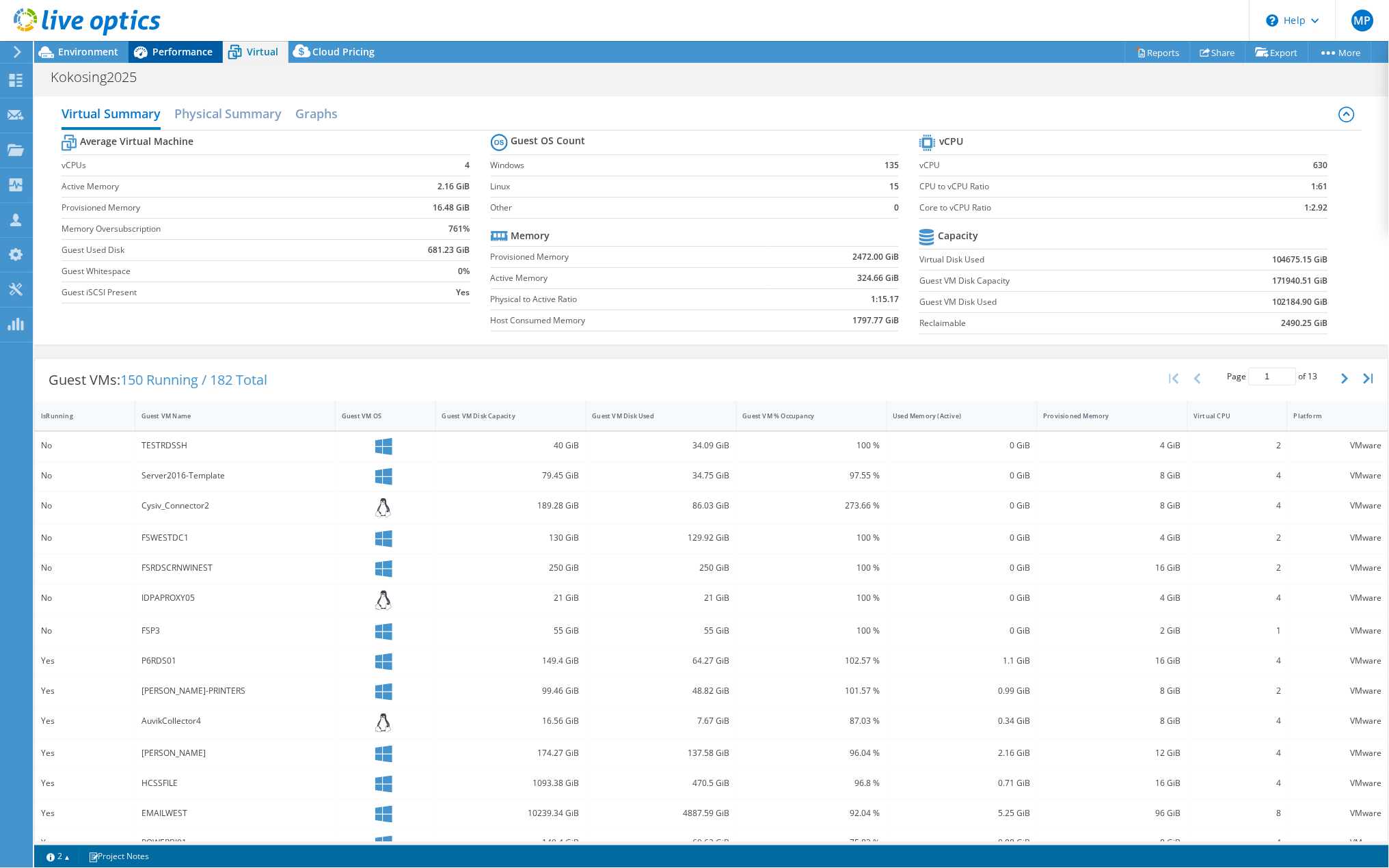
click at [174, 53] on span "Performance" at bounding box center [182, 51] width 60 height 13
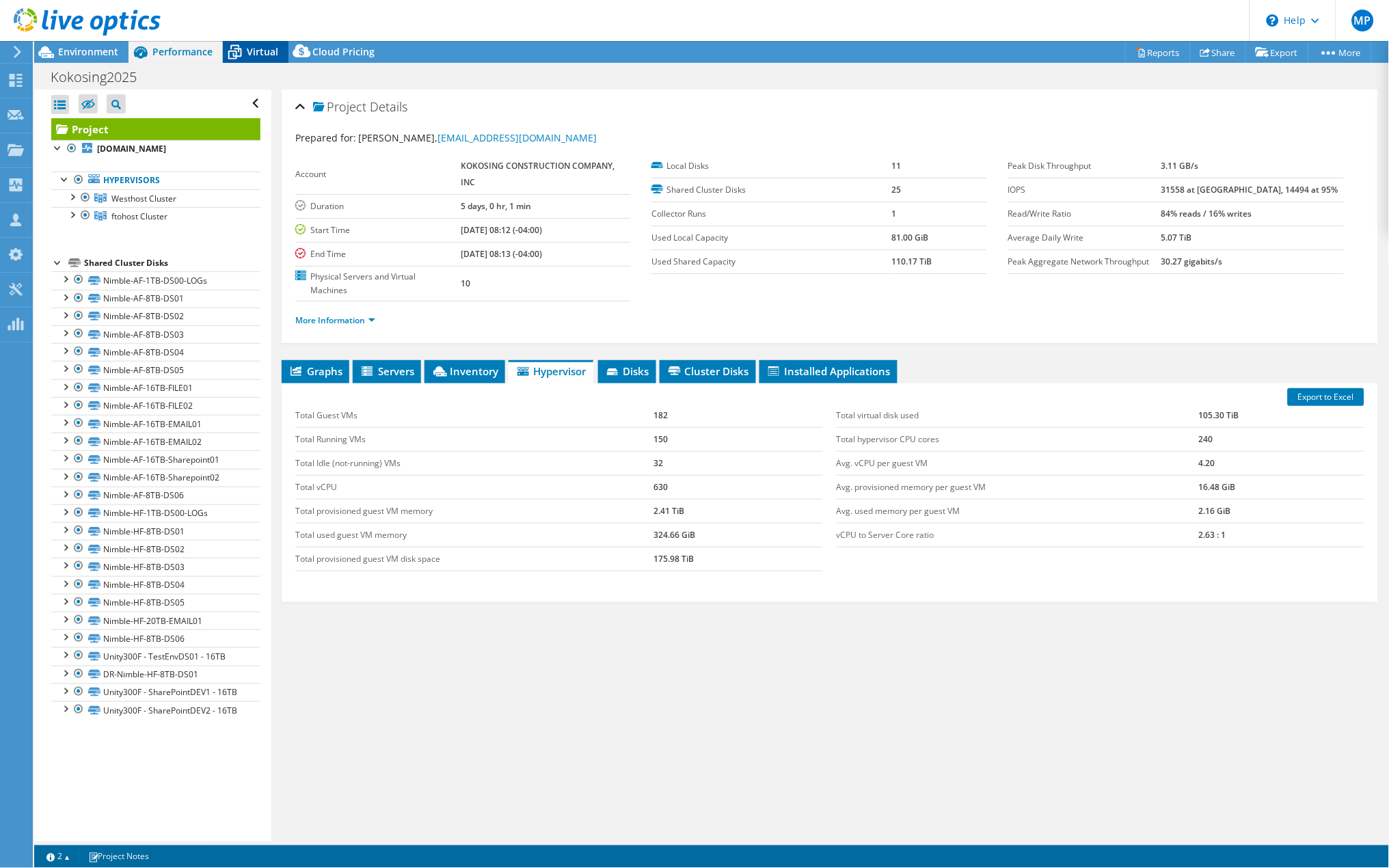
click at [259, 51] on span "Virtual" at bounding box center [262, 51] width 31 height 13
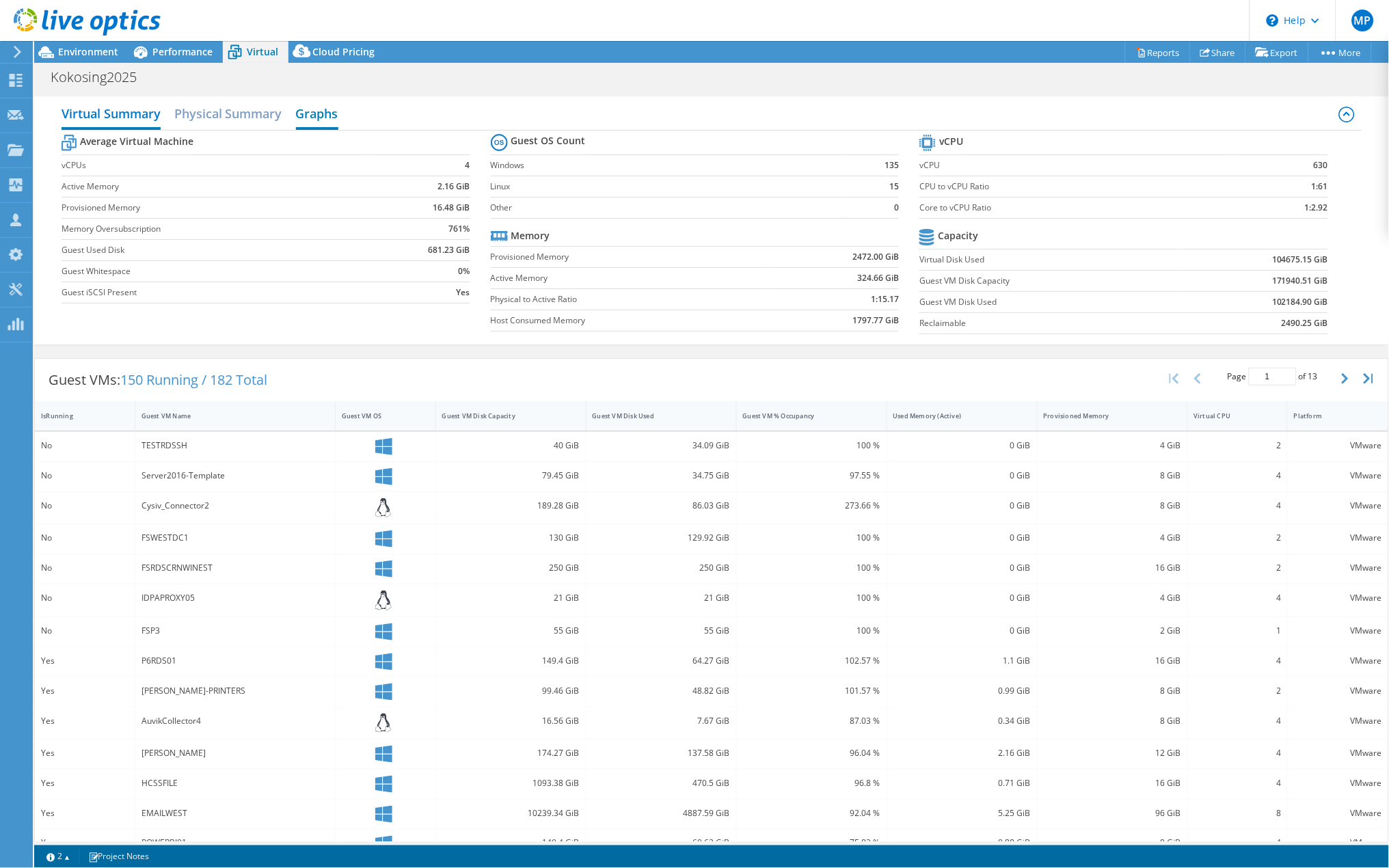
click at [336, 122] on h2 "Graphs" at bounding box center [317, 115] width 42 height 30
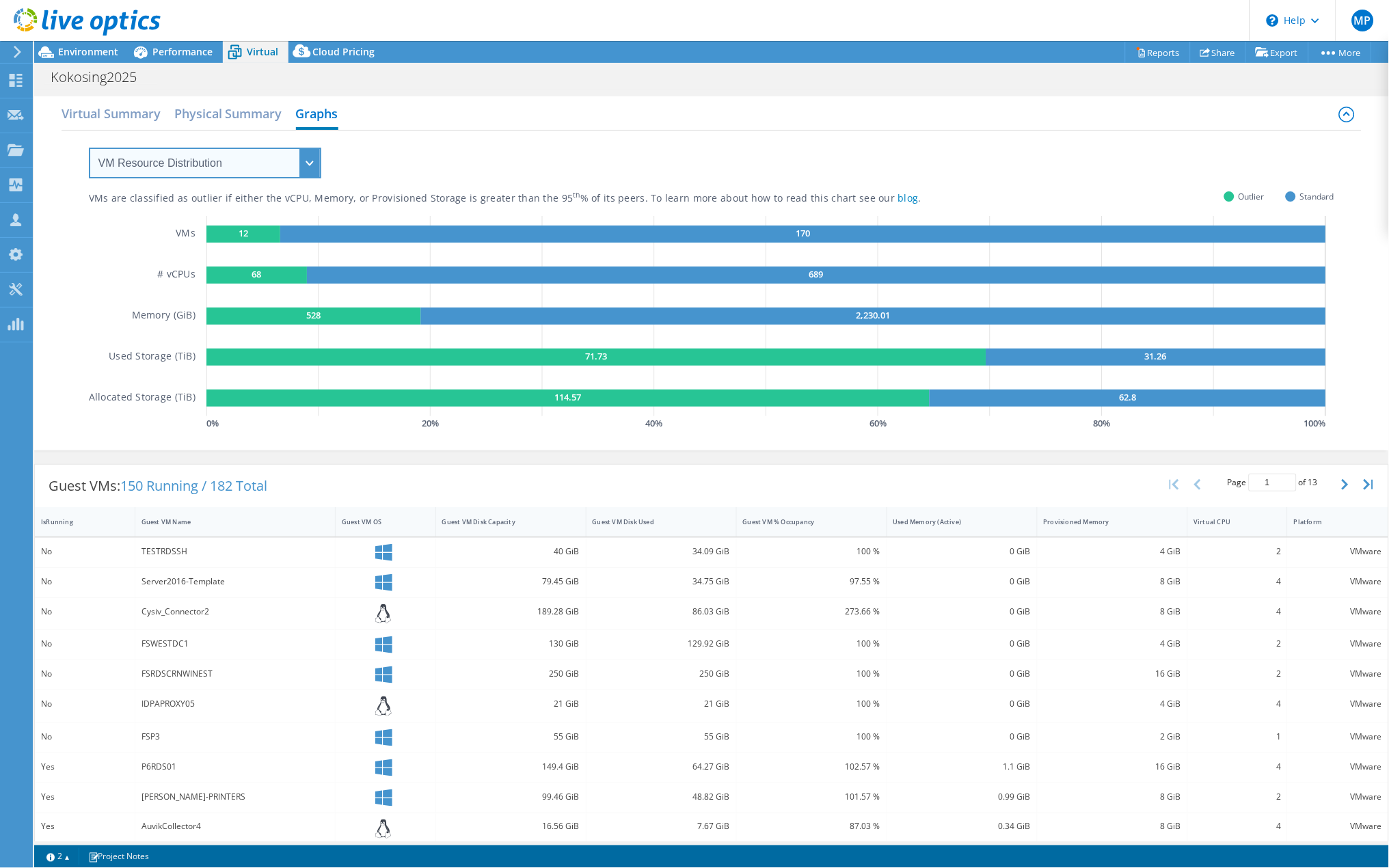
select select "Over Provisioning"
